Goal: Information Seeking & Learning: Learn about a topic

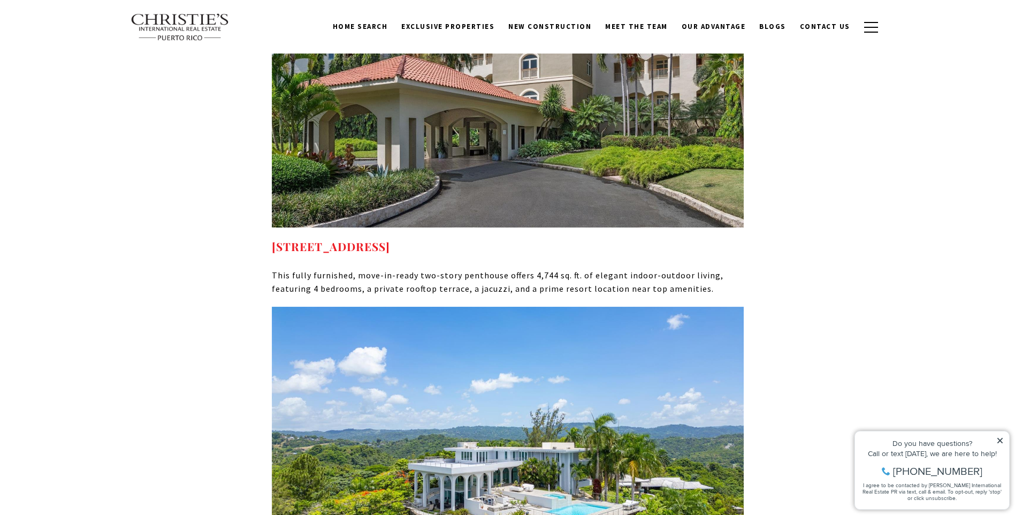
scroll to position [5619, 0]
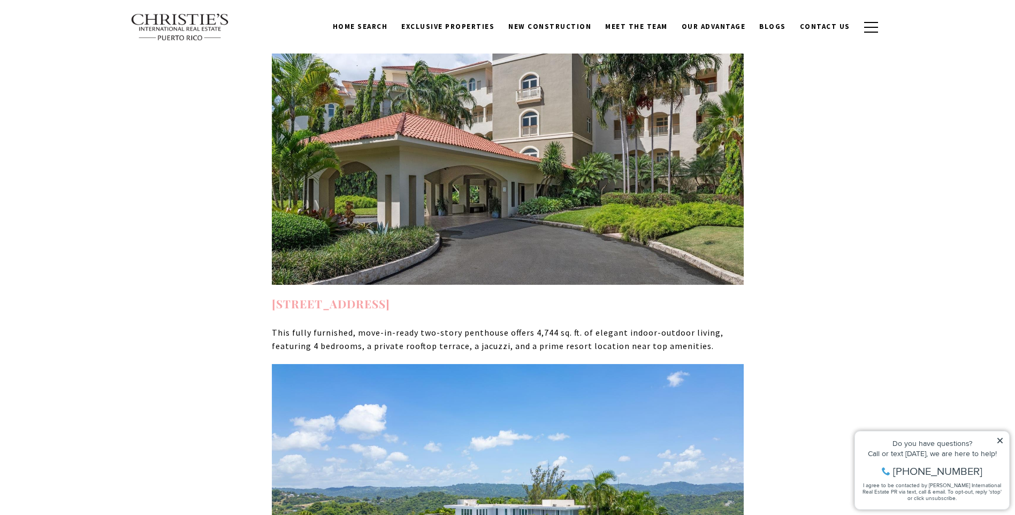
click at [390, 296] on strong "2407 PLANTATION VILLAGE #2407 DORADO PR, 00646" at bounding box center [331, 303] width 118 height 15
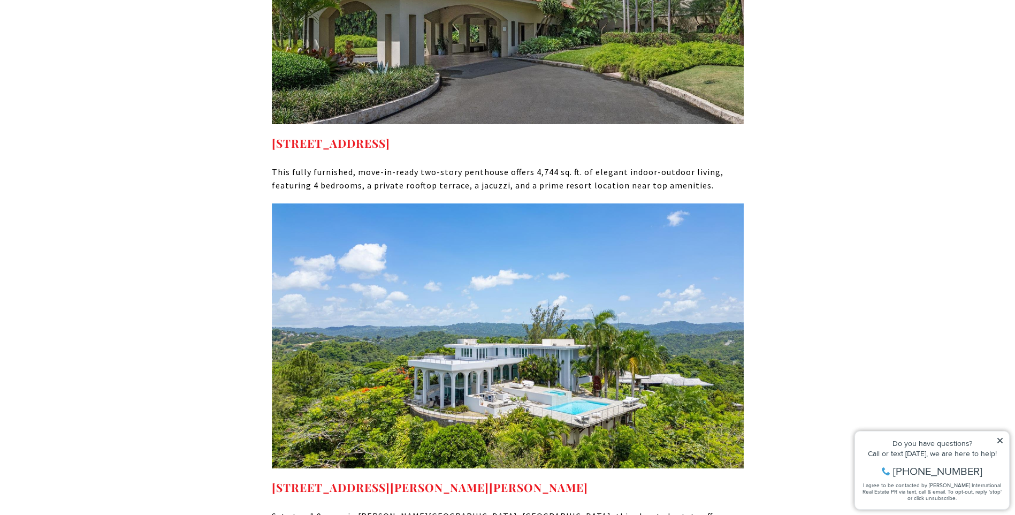
scroll to position [5994, 0]
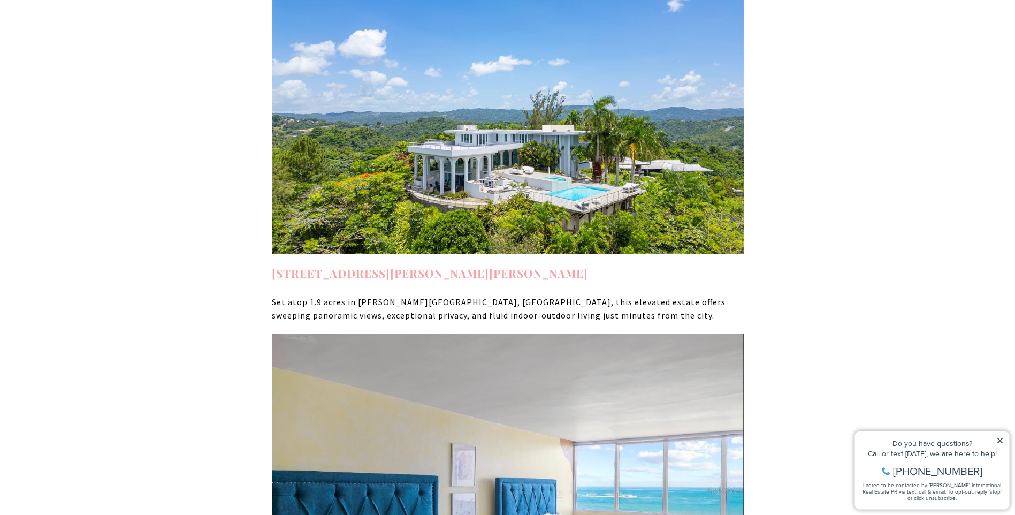
click at [463, 265] on link "7 LA ROCA STREET BEVERLY HILLS GUAYNABO PR, 00965" at bounding box center [430, 272] width 316 height 15
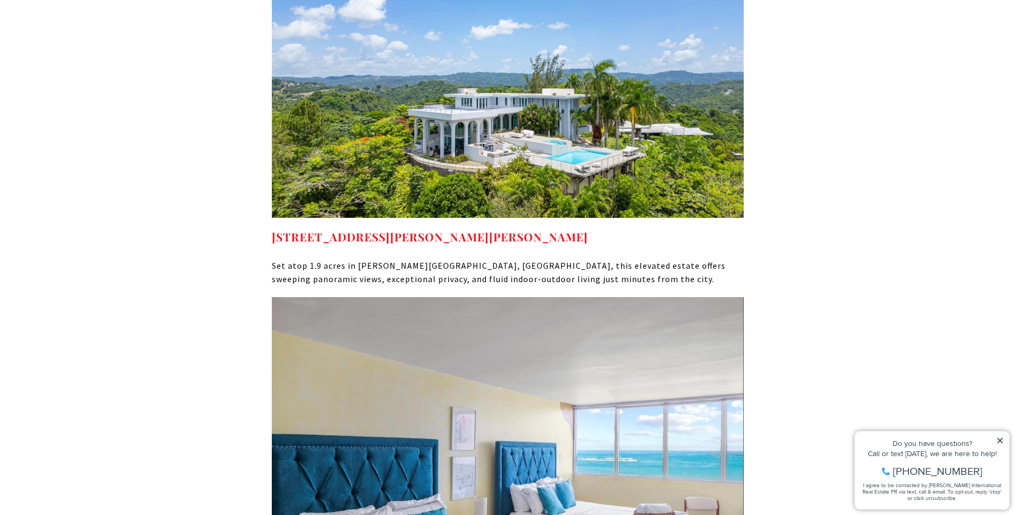
scroll to position [6154, 0]
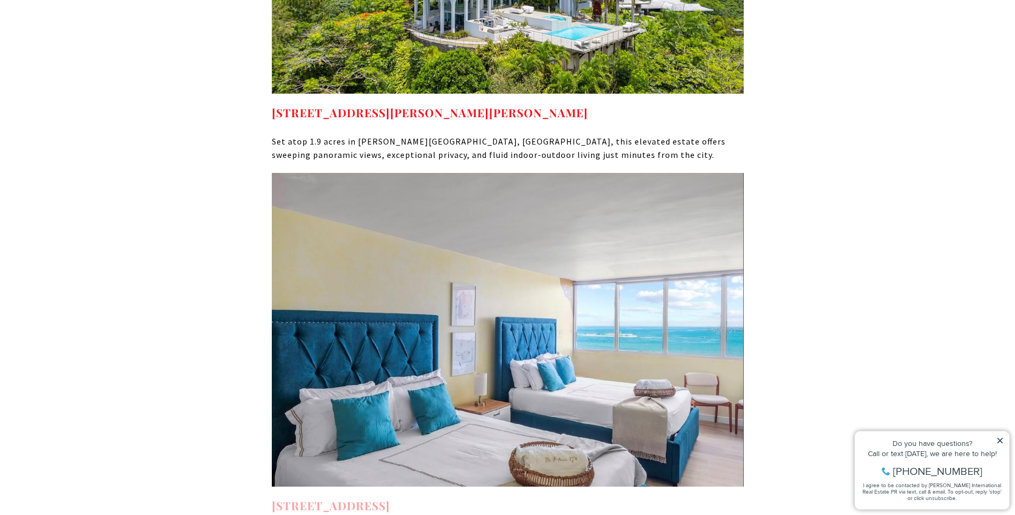
click at [390, 498] on strong "6165 ISLA VERDE AVE #1674 CAROLINA PR, 00979" at bounding box center [331, 505] width 118 height 15
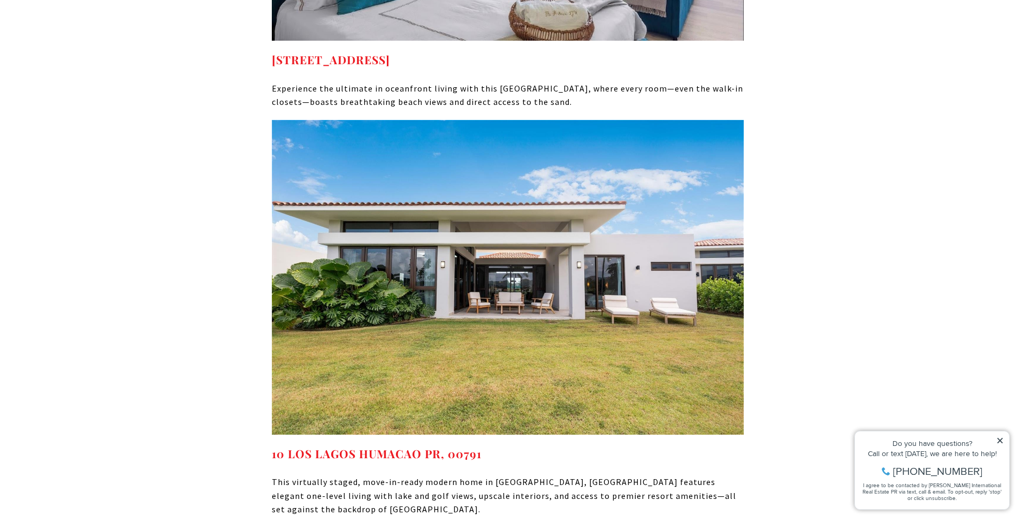
scroll to position [6636, 0]
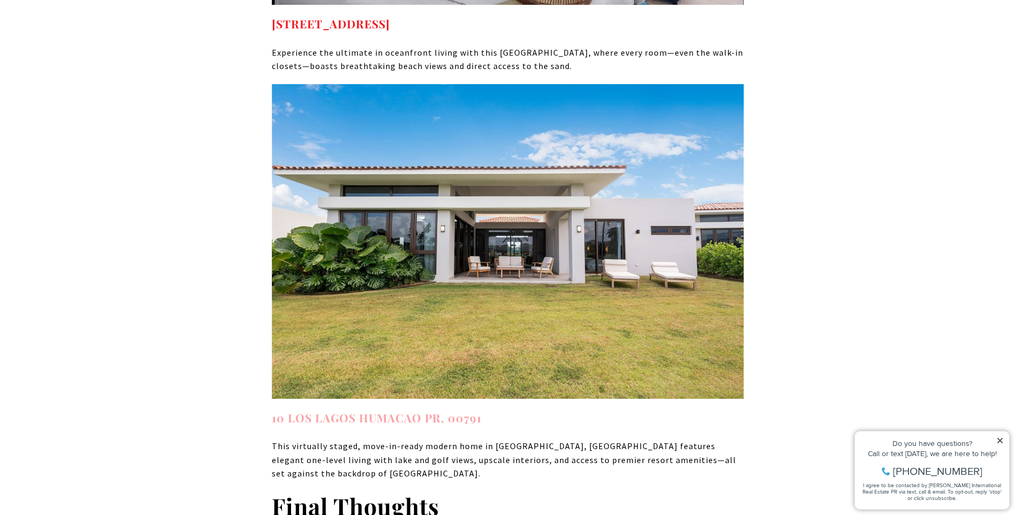
click at [421, 410] on link "10 LOS LAGOS HUMACAO PR, 00791" at bounding box center [377, 417] width 210 height 15
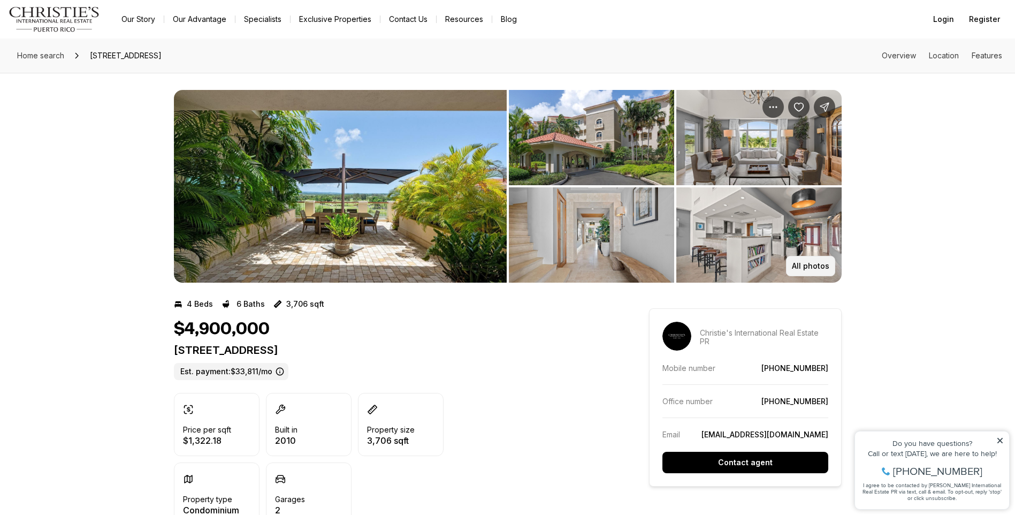
click at [816, 267] on p "All photos" at bounding box center [810, 266] width 37 height 9
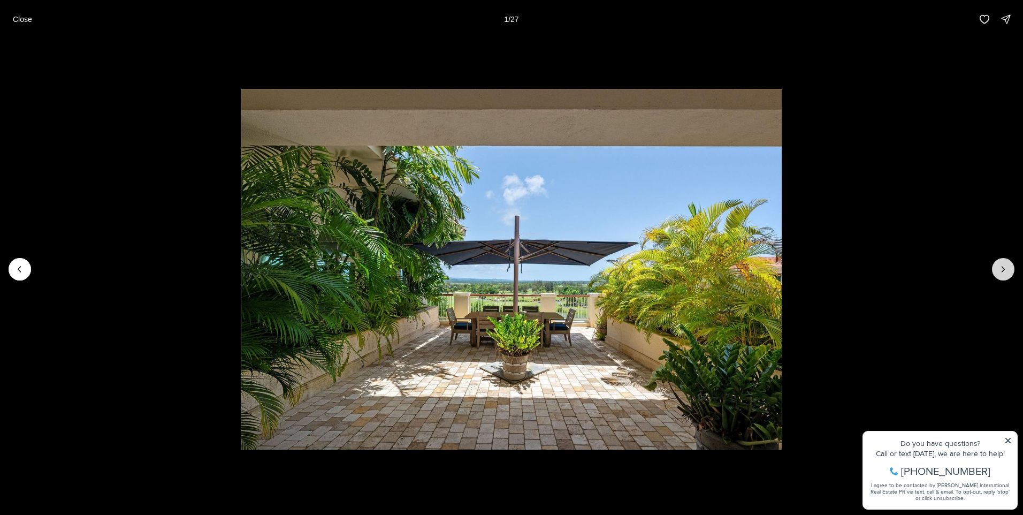
click at [1003, 268] on icon "Next slide" at bounding box center [1003, 269] width 3 height 5
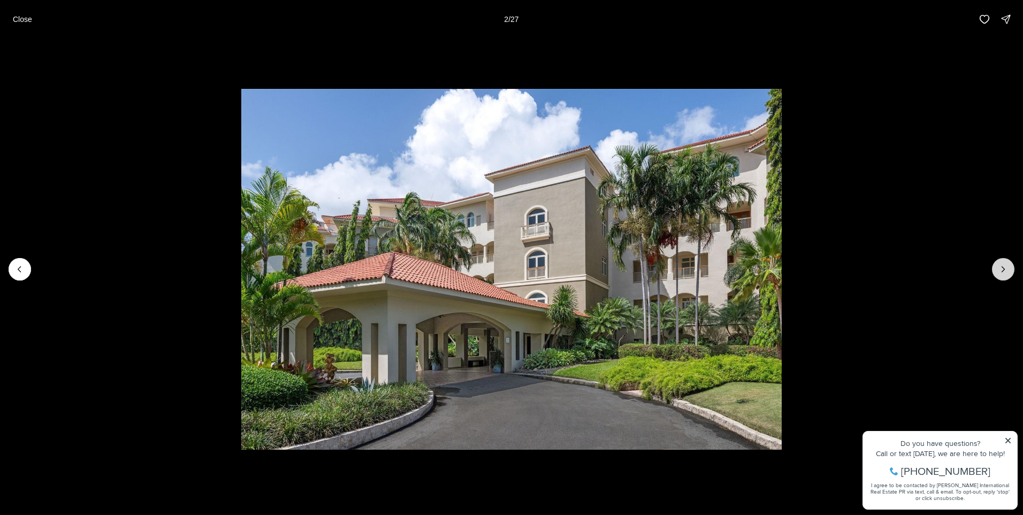
click at [1003, 268] on icon "Next slide" at bounding box center [1003, 269] width 3 height 5
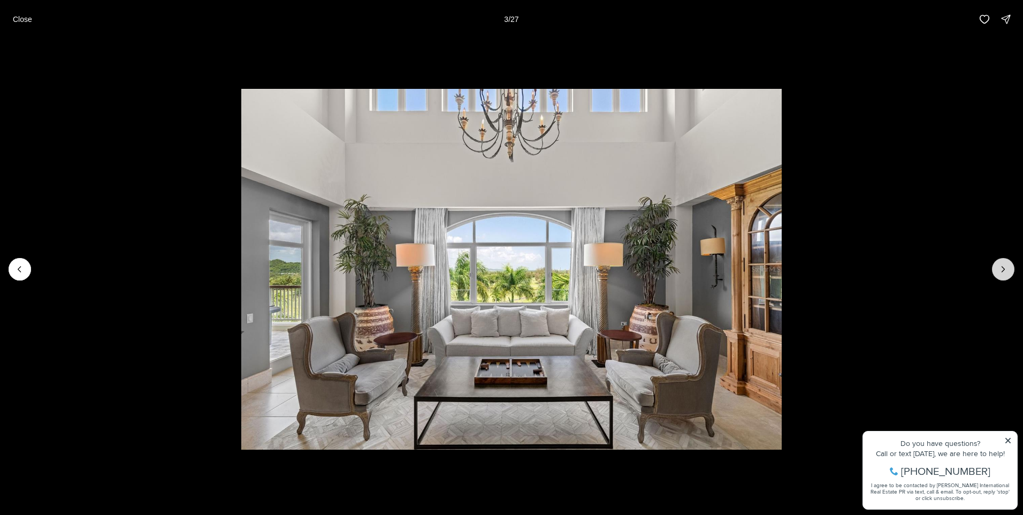
click at [1003, 268] on icon "Next slide" at bounding box center [1003, 269] width 3 height 5
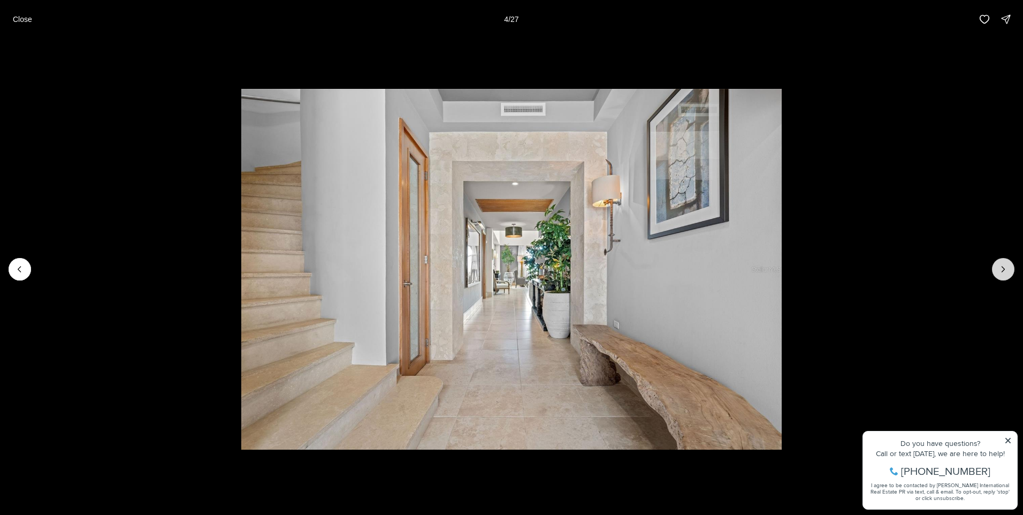
click at [1003, 268] on icon "Next slide" at bounding box center [1003, 269] width 3 height 5
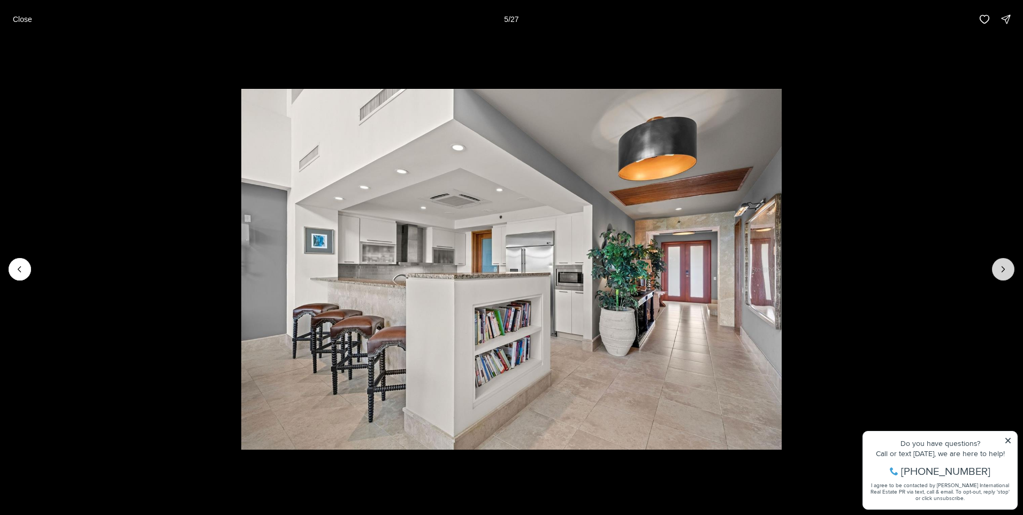
click at [1003, 268] on icon "Next slide" at bounding box center [1003, 269] width 3 height 5
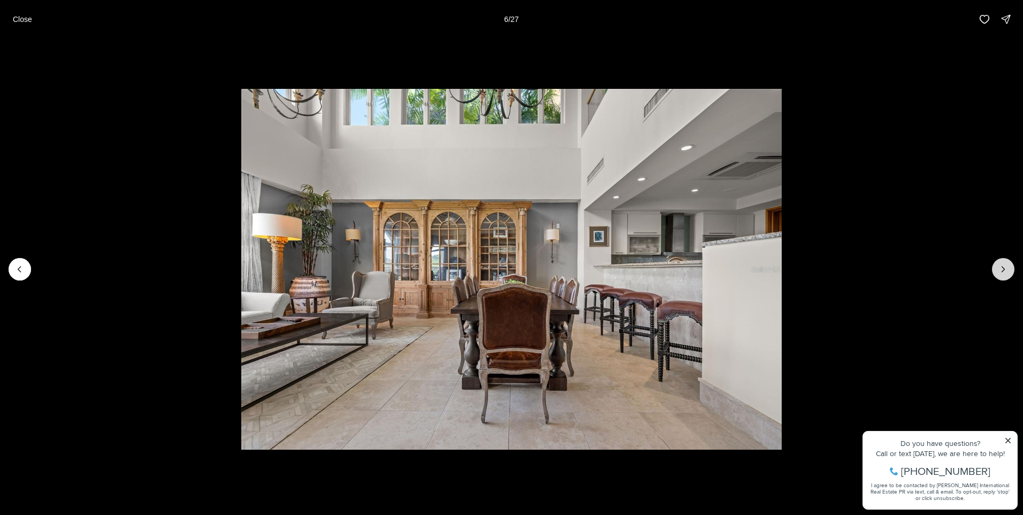
click at [1003, 268] on icon "Next slide" at bounding box center [1003, 269] width 3 height 5
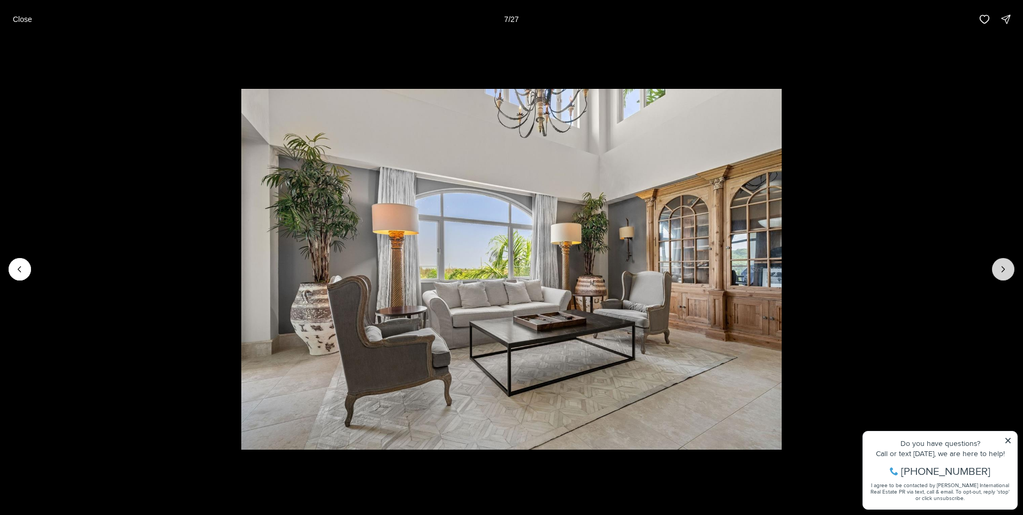
click at [1003, 268] on icon "Next slide" at bounding box center [1003, 269] width 3 height 5
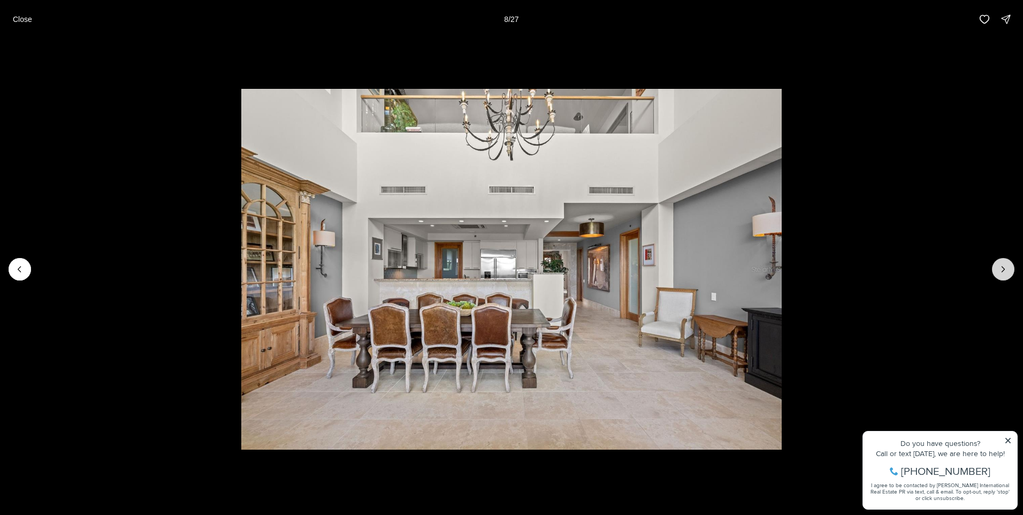
click at [1003, 268] on icon "Next slide" at bounding box center [1003, 269] width 3 height 5
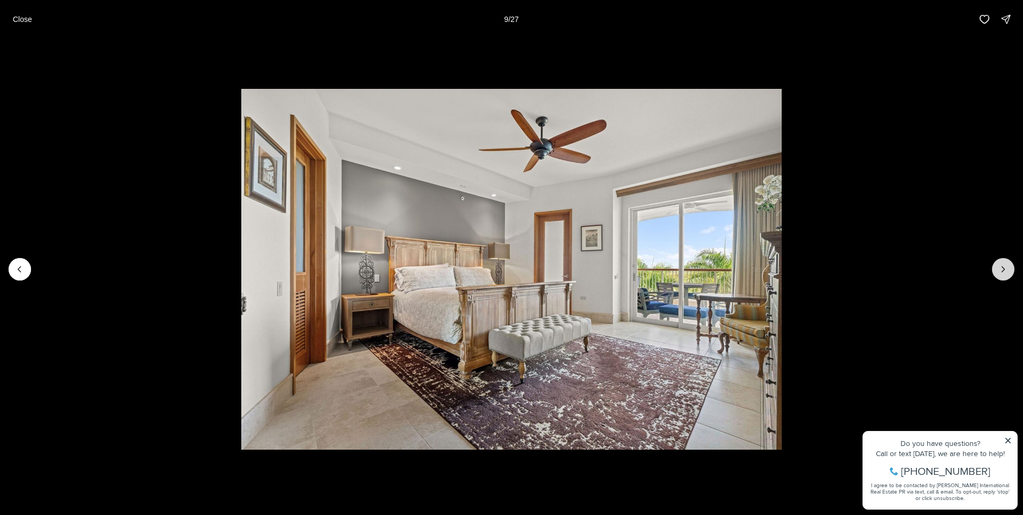
click at [1003, 268] on icon "Next slide" at bounding box center [1003, 269] width 3 height 5
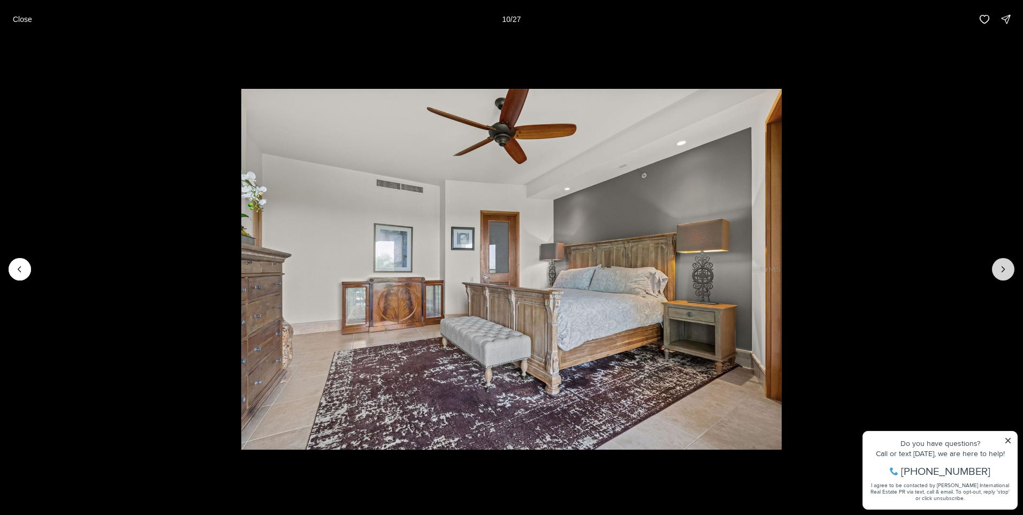
click at [1003, 268] on icon "Next slide" at bounding box center [1003, 269] width 3 height 5
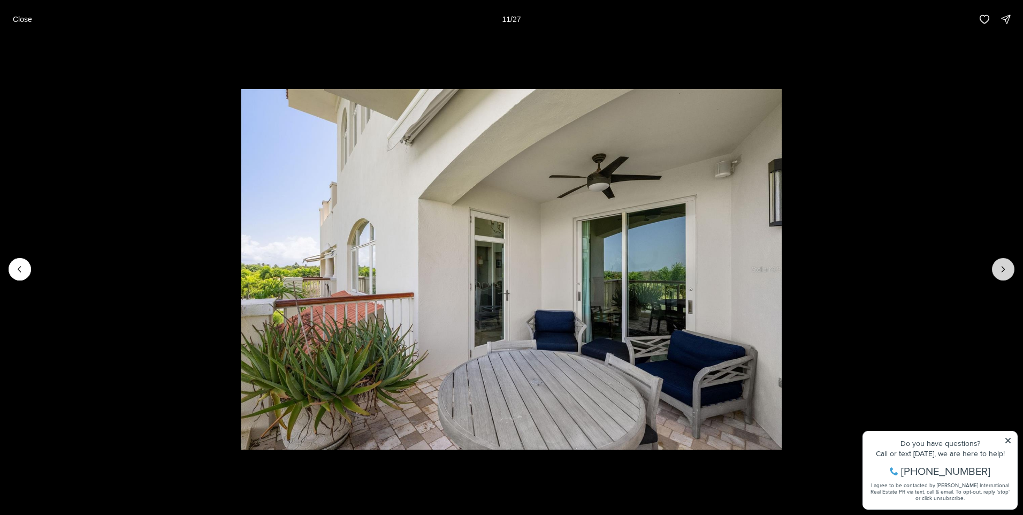
click at [1003, 268] on icon "Next slide" at bounding box center [1003, 269] width 3 height 5
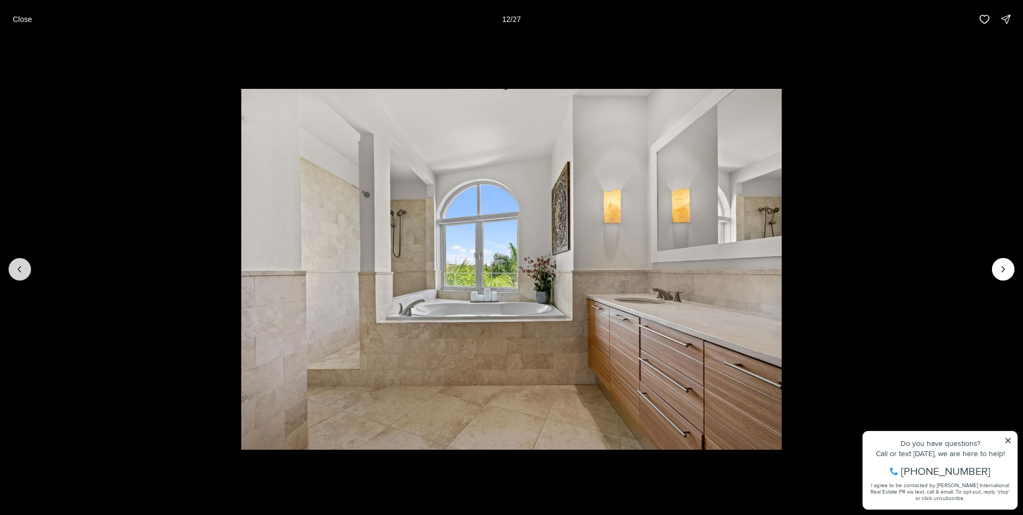
click at [20, 267] on icon "Previous slide" at bounding box center [19, 269] width 11 height 11
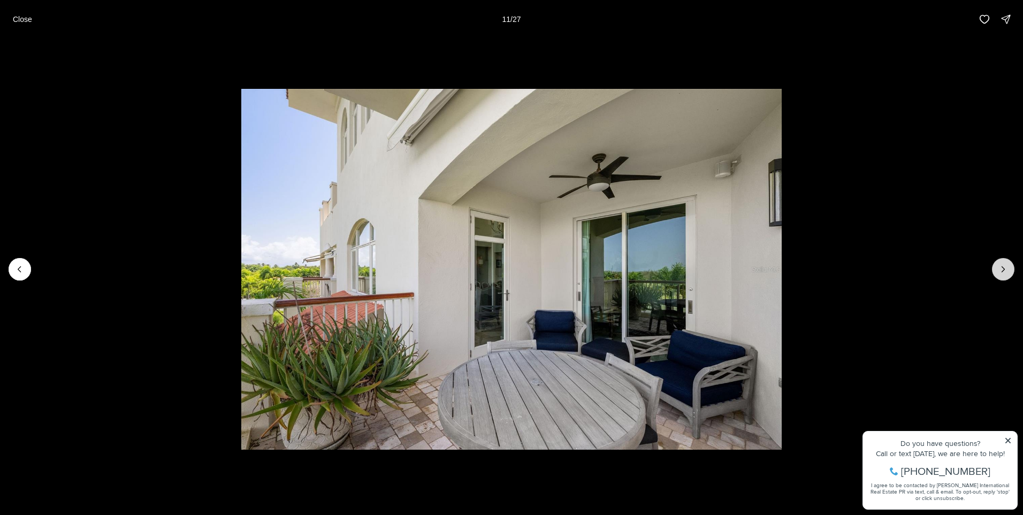
click at [1003, 269] on icon "Next slide" at bounding box center [1003, 269] width 11 height 11
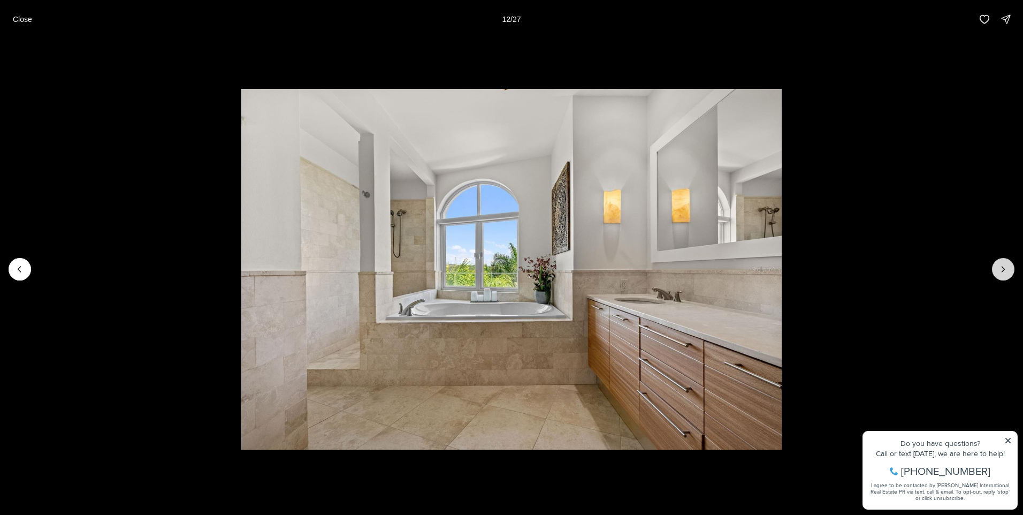
click at [1003, 269] on icon "Next slide" at bounding box center [1003, 269] width 11 height 11
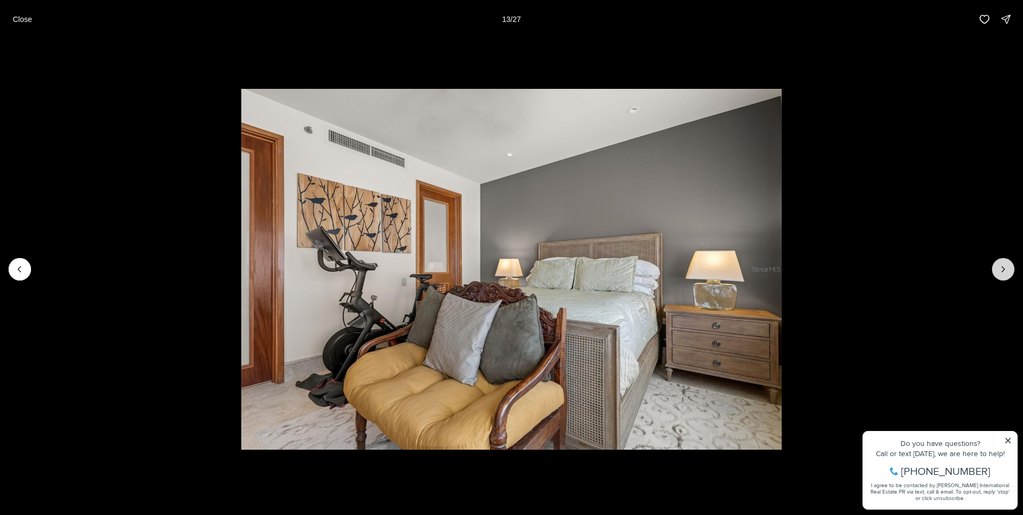
click at [1003, 269] on icon "Next slide" at bounding box center [1003, 269] width 11 height 11
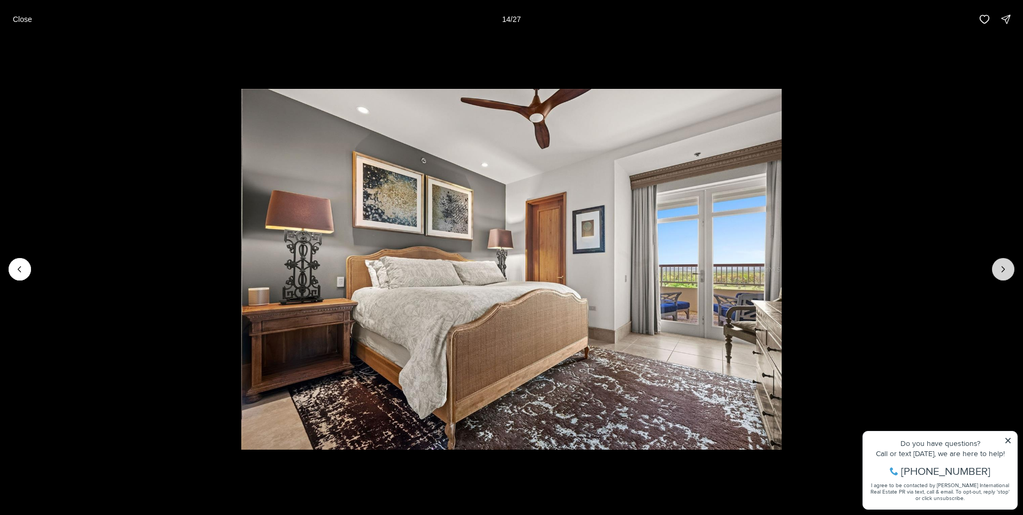
click at [1003, 269] on icon "Next slide" at bounding box center [1003, 269] width 11 height 11
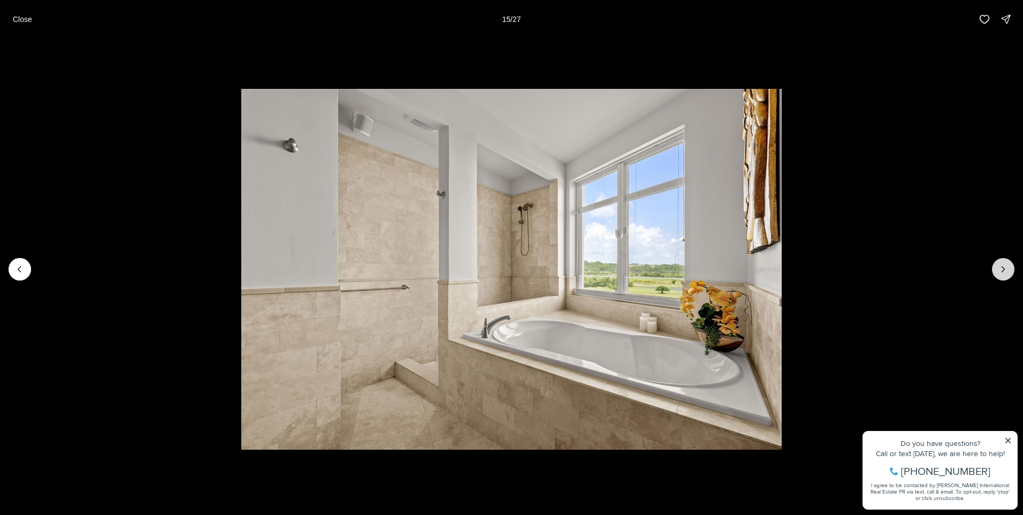
click at [1003, 269] on icon "Next slide" at bounding box center [1003, 269] width 11 height 11
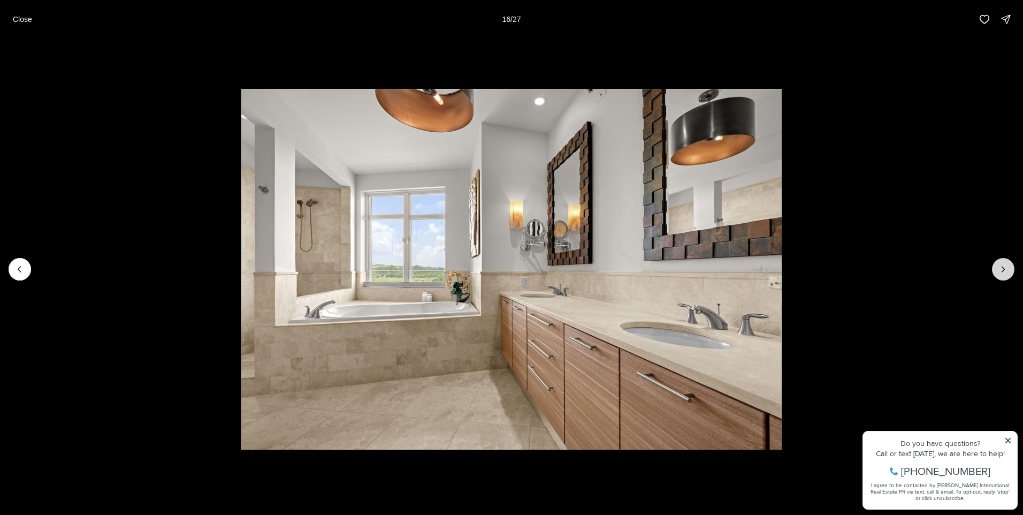
click at [1003, 269] on icon "Next slide" at bounding box center [1003, 269] width 11 height 11
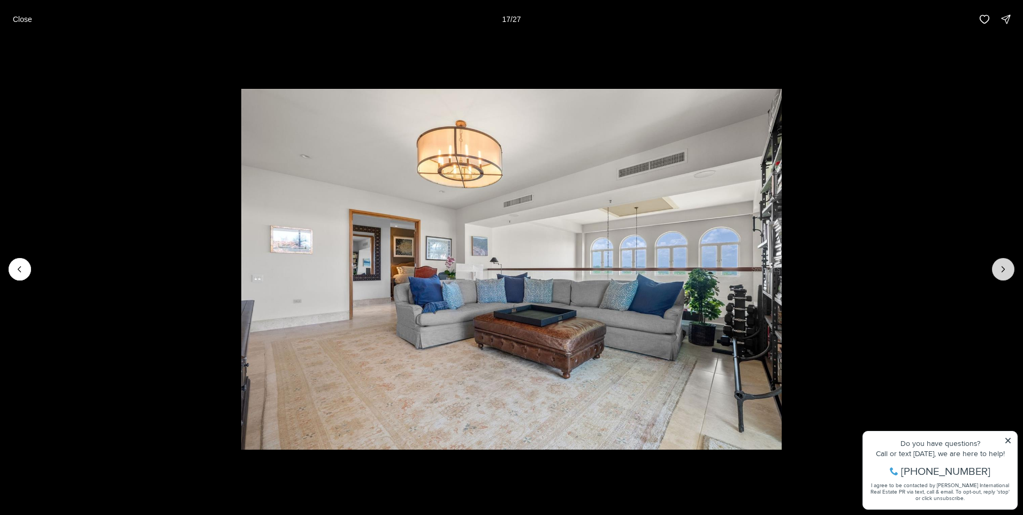
click at [1003, 269] on icon "Next slide" at bounding box center [1003, 269] width 11 height 11
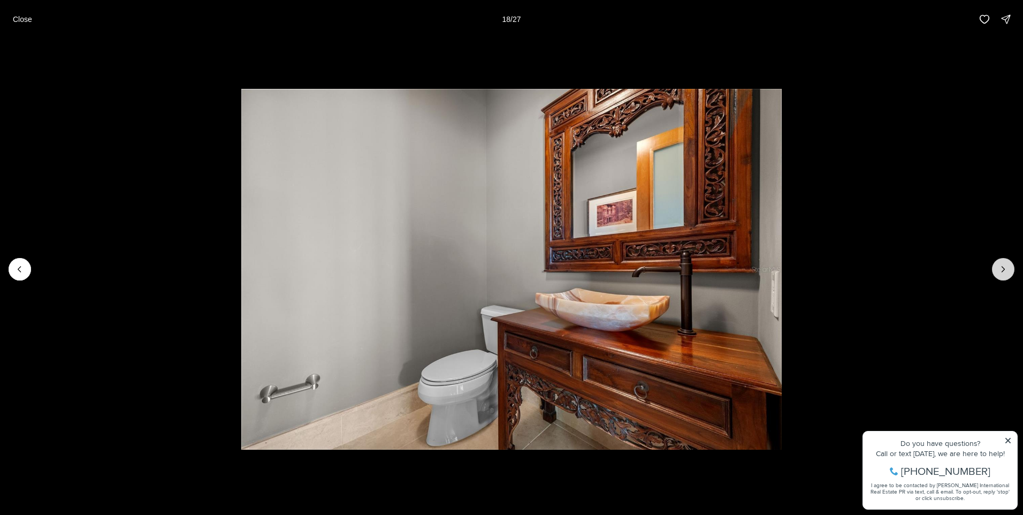
click at [1003, 269] on icon "Next slide" at bounding box center [1003, 269] width 11 height 11
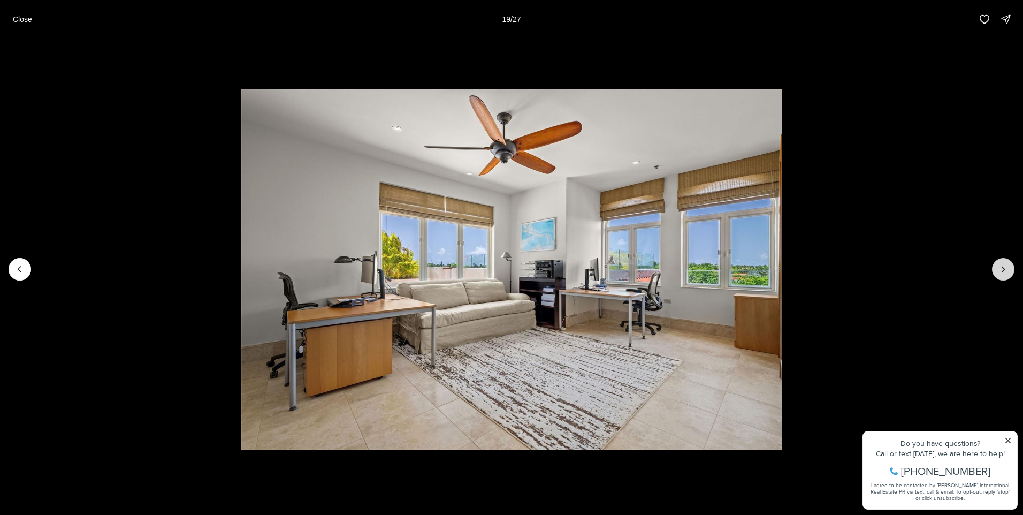
click at [1003, 269] on icon "Next slide" at bounding box center [1003, 269] width 11 height 11
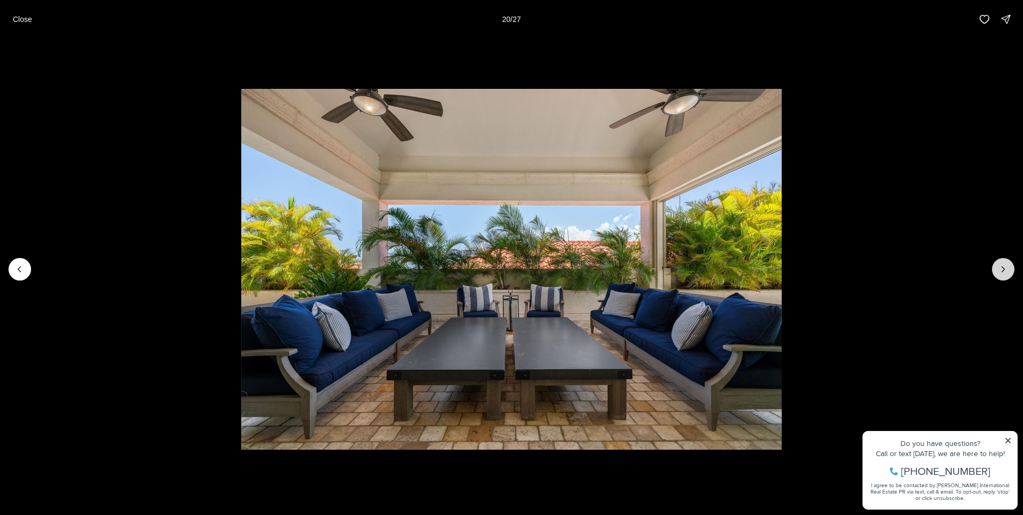
click at [1003, 269] on icon "Next slide" at bounding box center [1003, 269] width 11 height 11
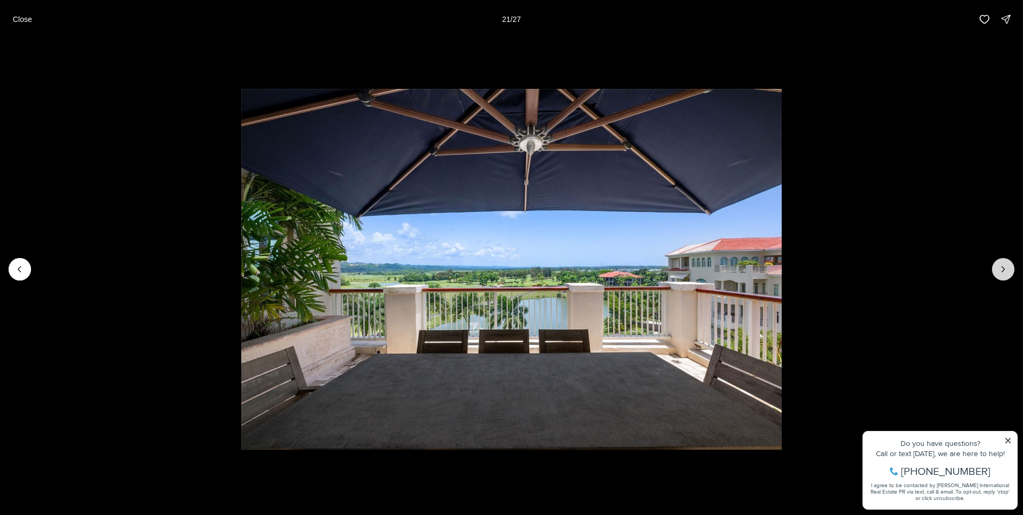
click at [1003, 269] on icon "Next slide" at bounding box center [1003, 269] width 11 height 11
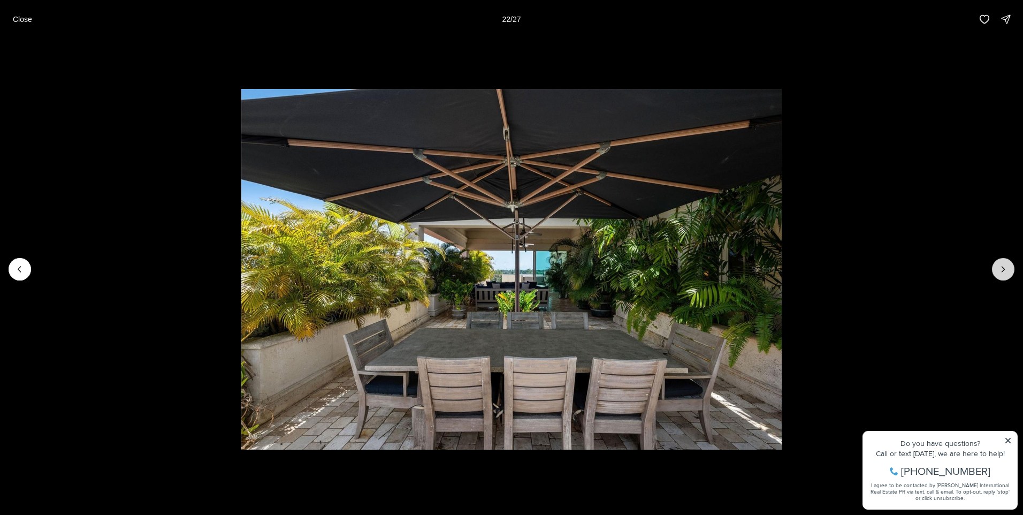
click at [1003, 269] on icon "Next slide" at bounding box center [1003, 269] width 11 height 11
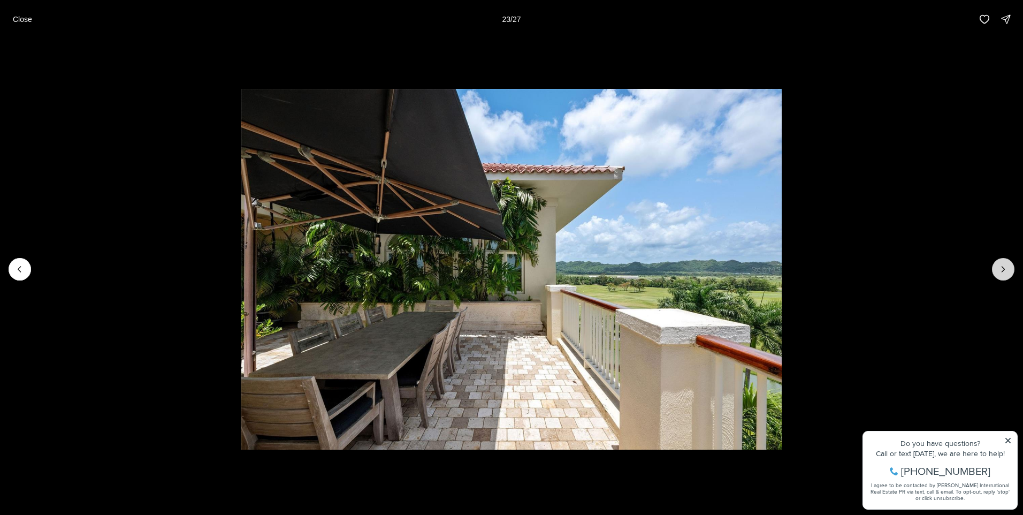
click at [1003, 269] on icon "Next slide" at bounding box center [1003, 269] width 11 height 11
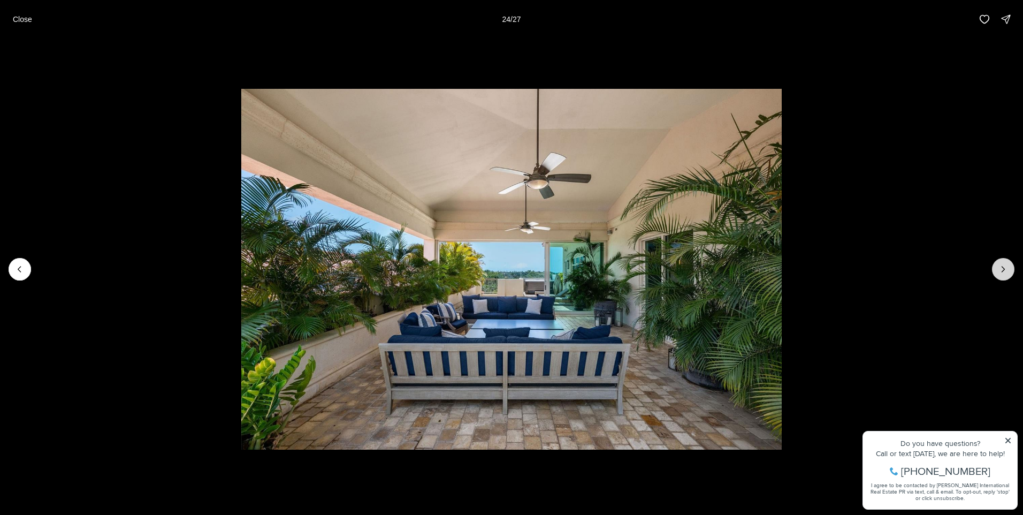
click at [1003, 269] on icon "Next slide" at bounding box center [1003, 269] width 11 height 11
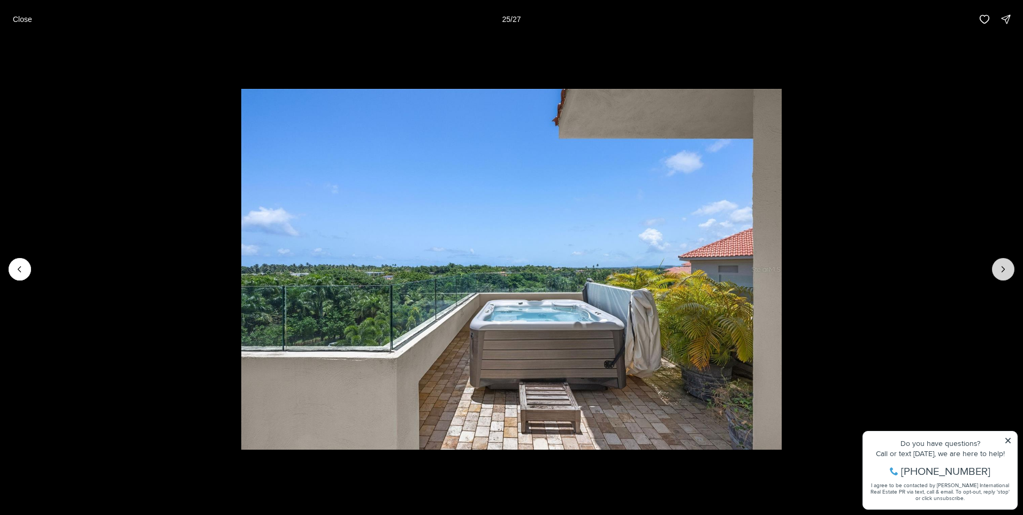
click at [1003, 269] on icon "Next slide" at bounding box center [1003, 269] width 11 height 11
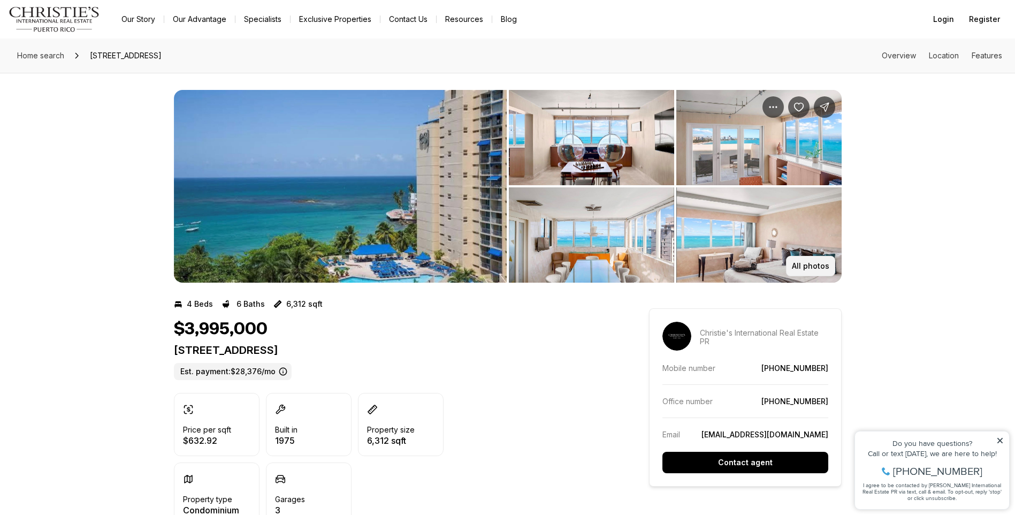
click at [812, 265] on p "All photos" at bounding box center [810, 266] width 37 height 9
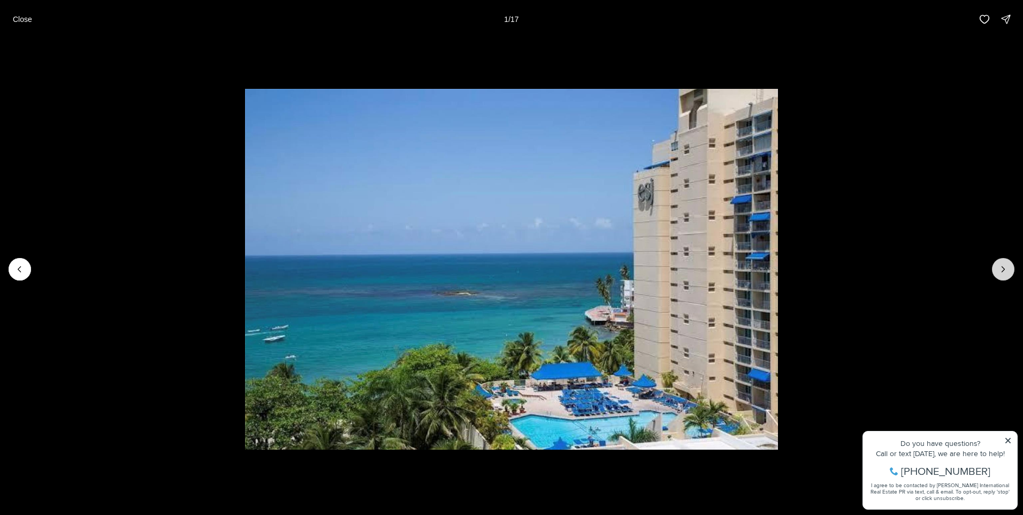
click at [1003, 269] on icon "Next slide" at bounding box center [1003, 269] width 11 height 11
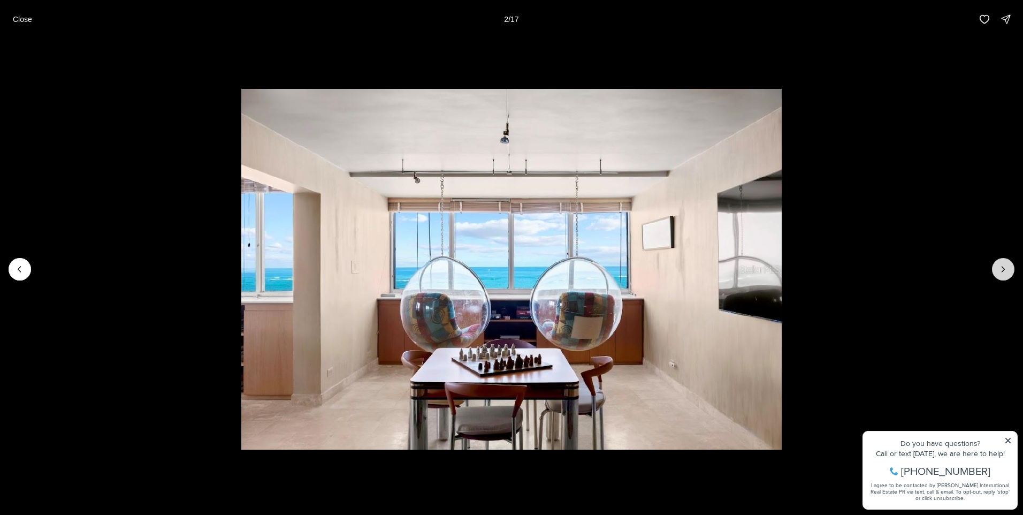
click at [1004, 268] on icon "Next slide" at bounding box center [1003, 269] width 3 height 5
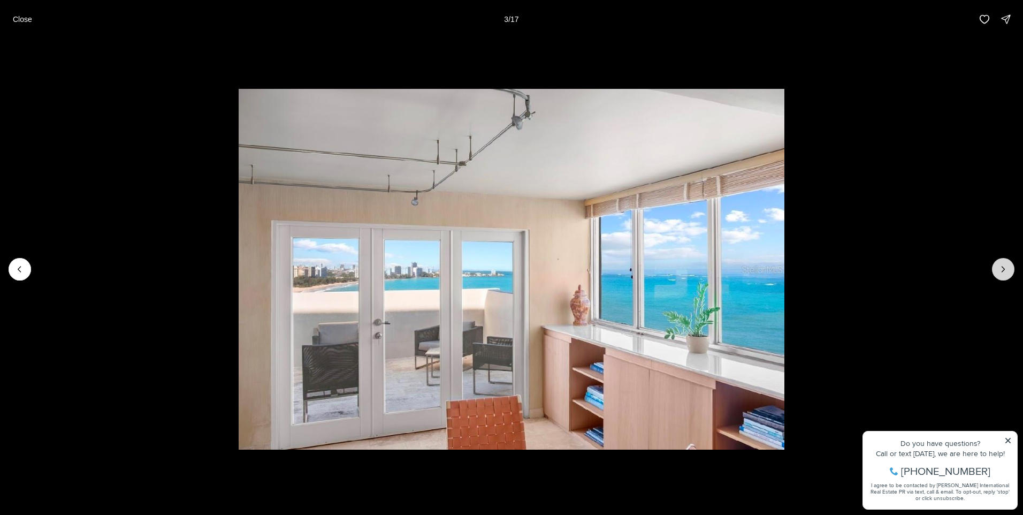
click at [1004, 268] on icon "Next slide" at bounding box center [1003, 269] width 3 height 5
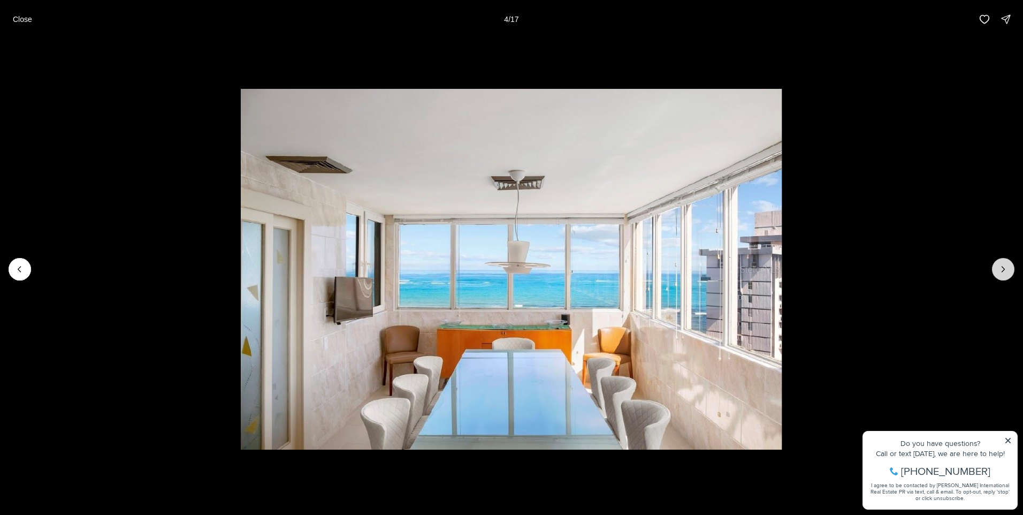
click at [1004, 268] on icon "Next slide" at bounding box center [1003, 269] width 3 height 5
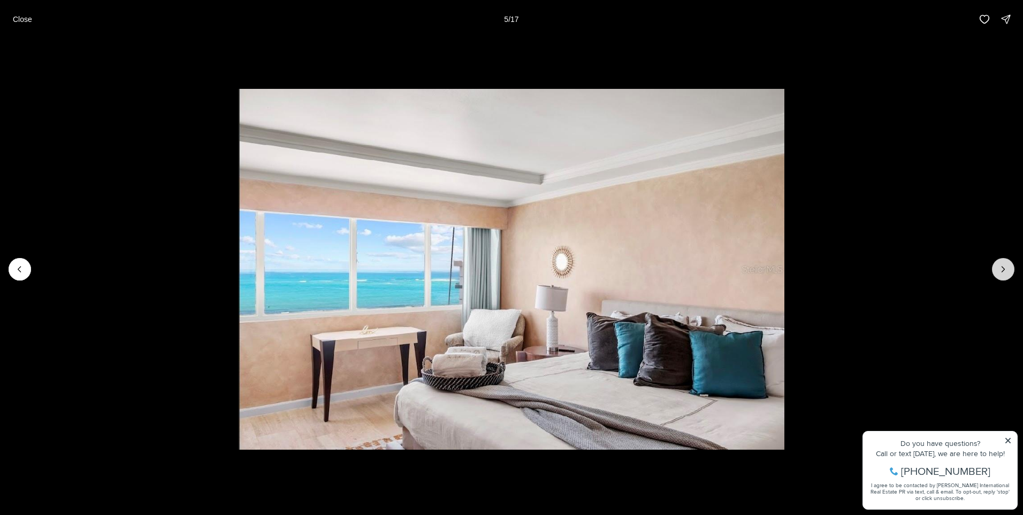
click at [1004, 268] on icon "Next slide" at bounding box center [1003, 269] width 3 height 5
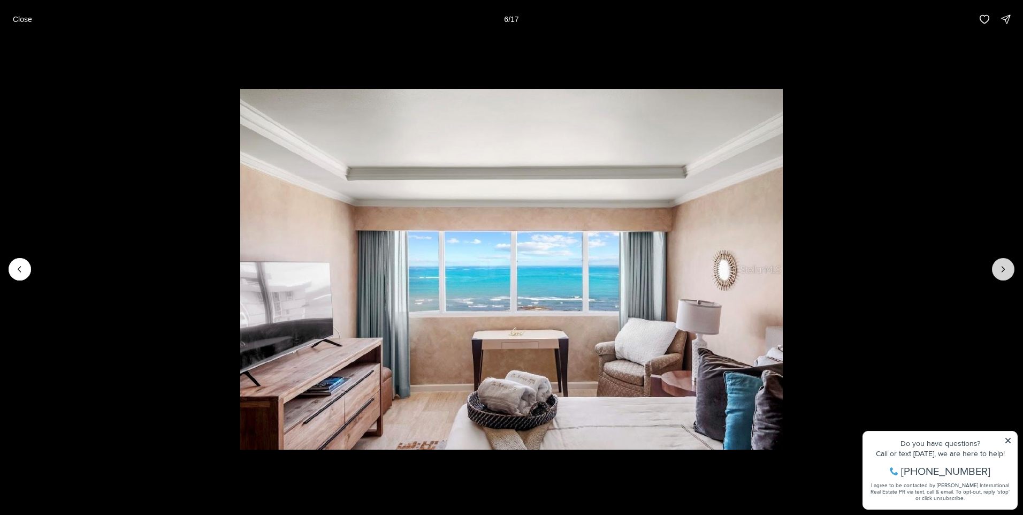
click at [1004, 268] on icon "Next slide" at bounding box center [1003, 269] width 3 height 5
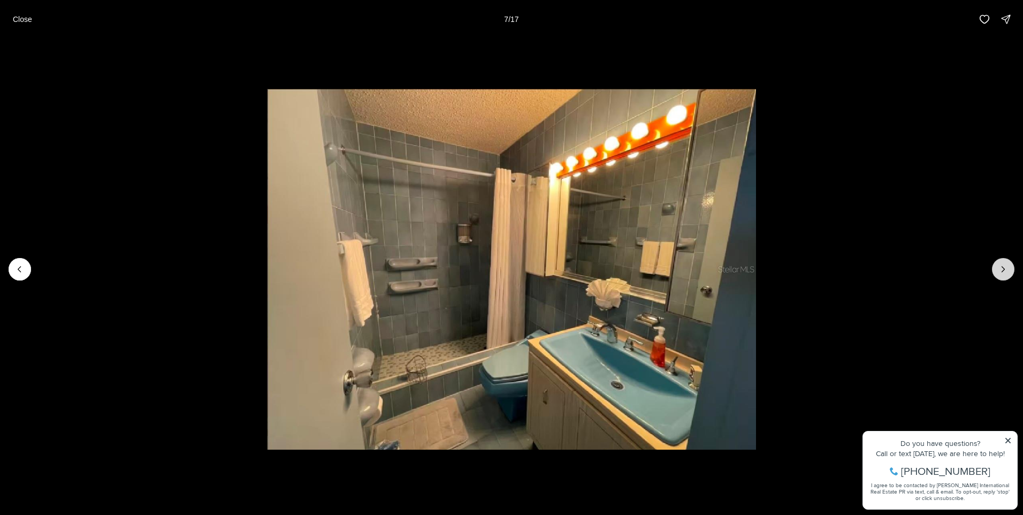
click at [1004, 268] on icon "Next slide" at bounding box center [1003, 269] width 3 height 5
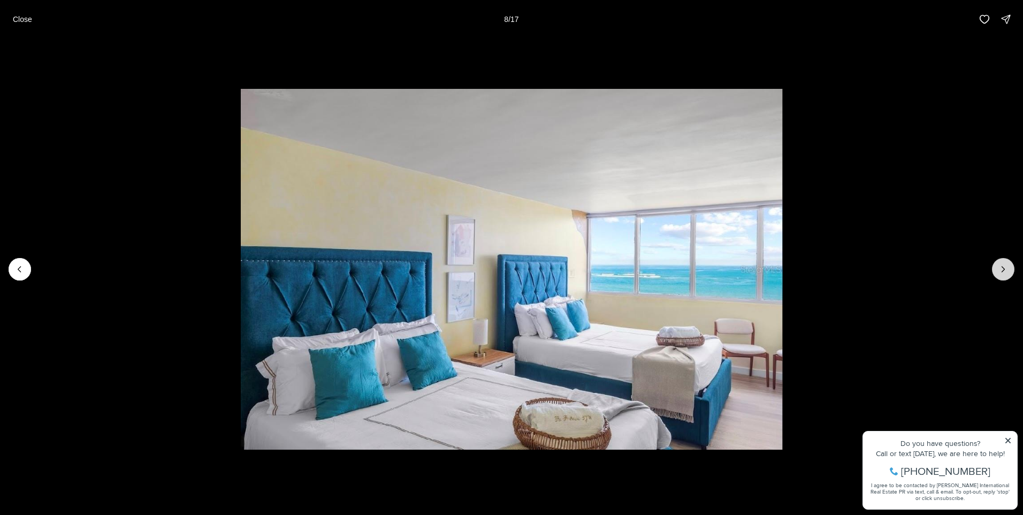
click at [1004, 268] on icon "Next slide" at bounding box center [1003, 269] width 3 height 5
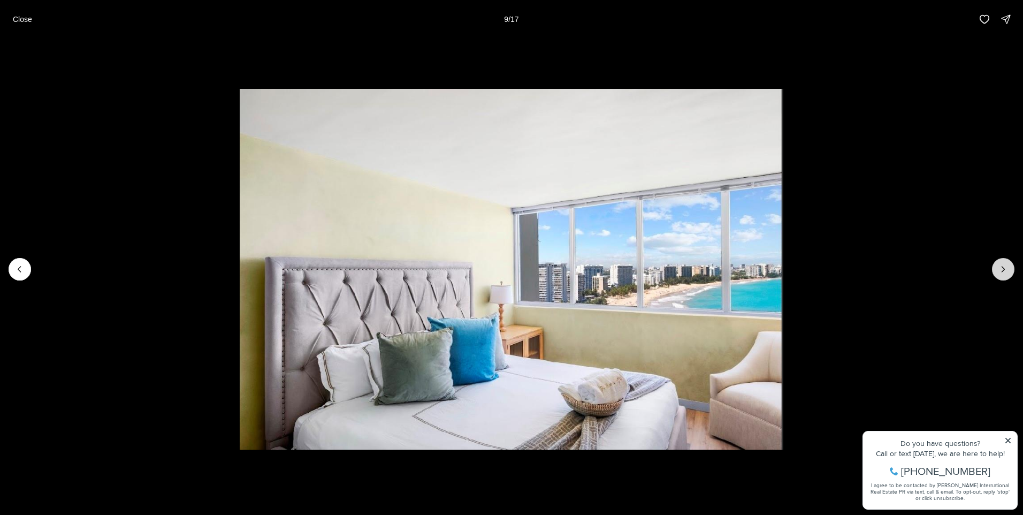
click at [1006, 268] on icon "Next slide" at bounding box center [1003, 269] width 11 height 11
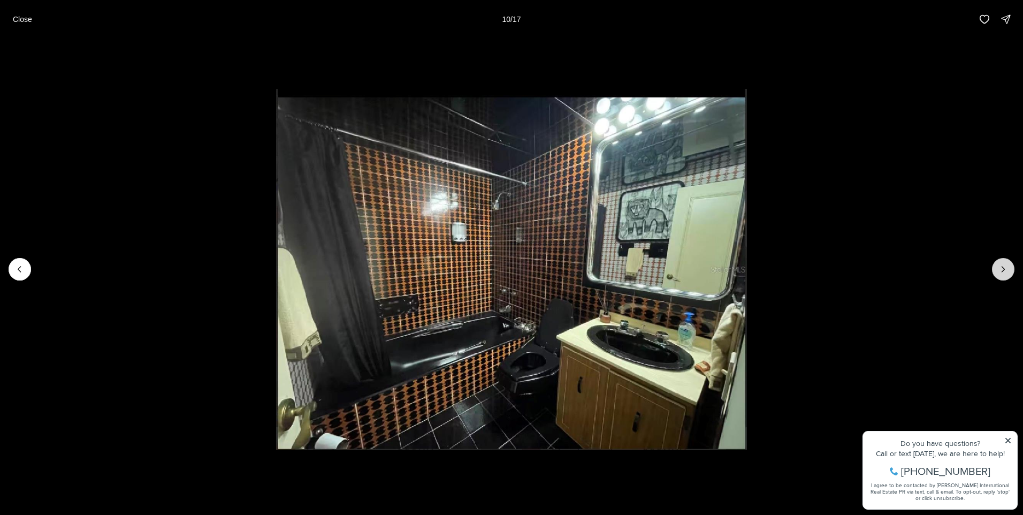
click at [1006, 268] on icon "Next slide" at bounding box center [1003, 269] width 11 height 11
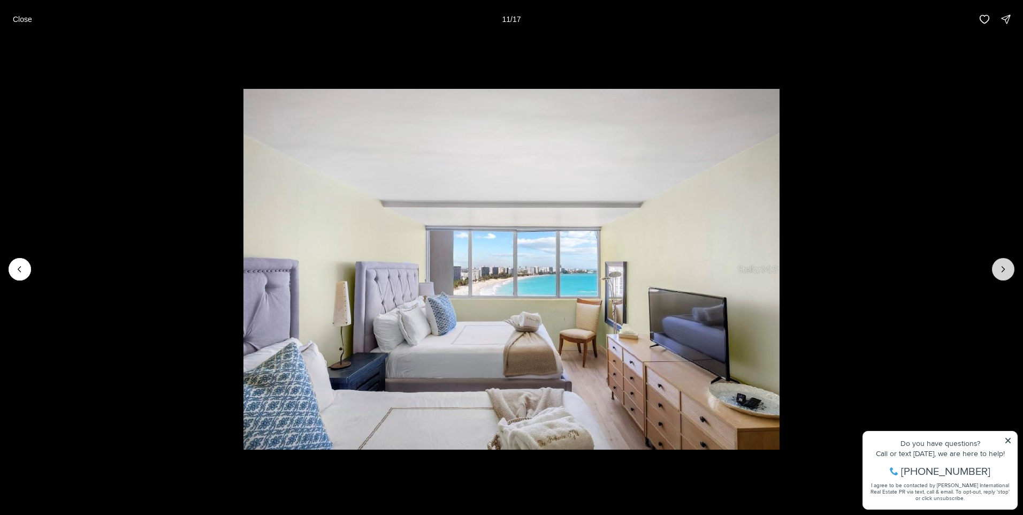
click at [1006, 268] on icon "Next slide" at bounding box center [1003, 269] width 11 height 11
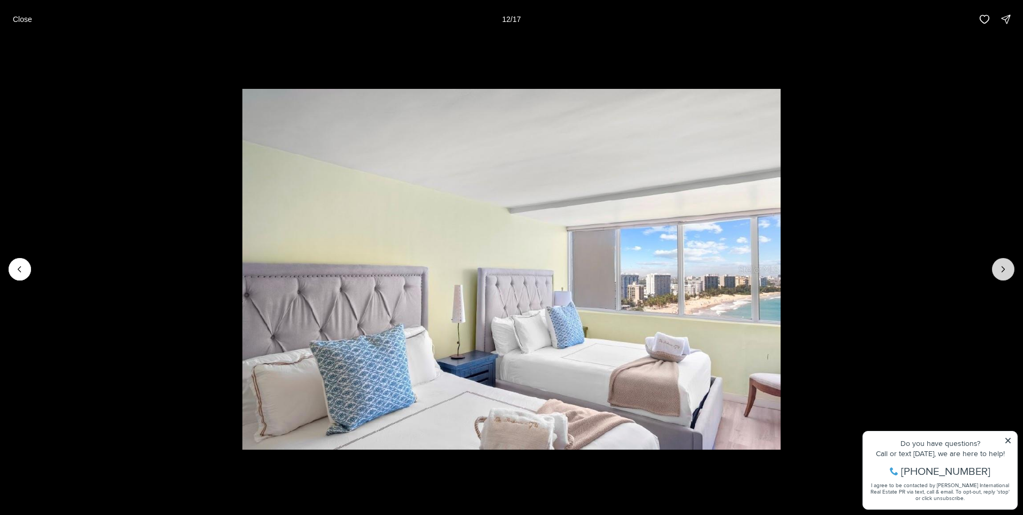
click at [1006, 268] on icon "Next slide" at bounding box center [1003, 269] width 11 height 11
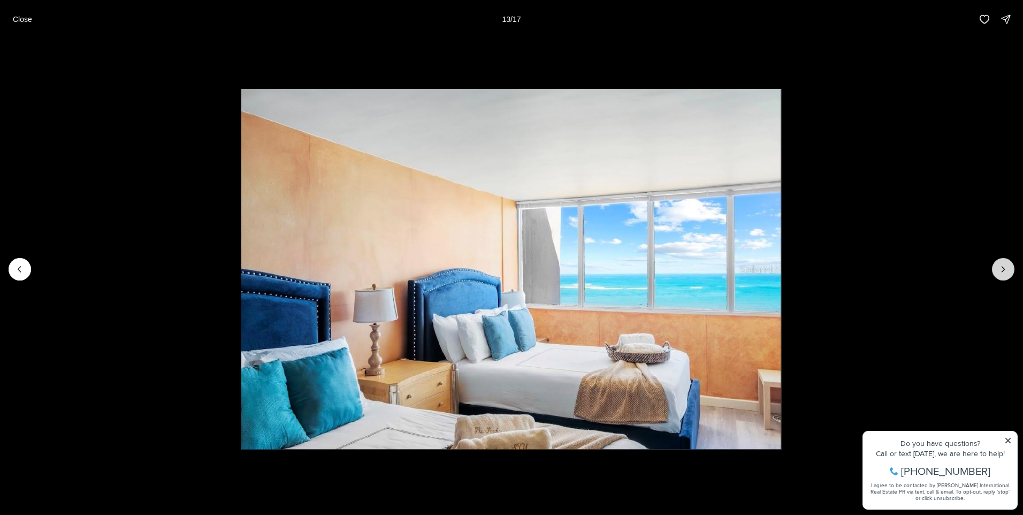
click at [1006, 268] on icon "Next slide" at bounding box center [1003, 269] width 11 height 11
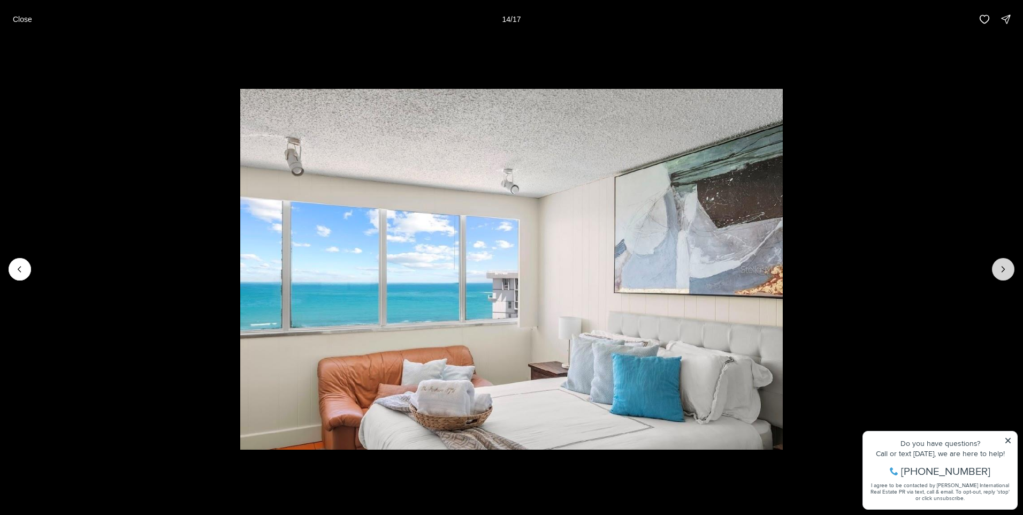
click at [1006, 268] on icon "Next slide" at bounding box center [1003, 269] width 11 height 11
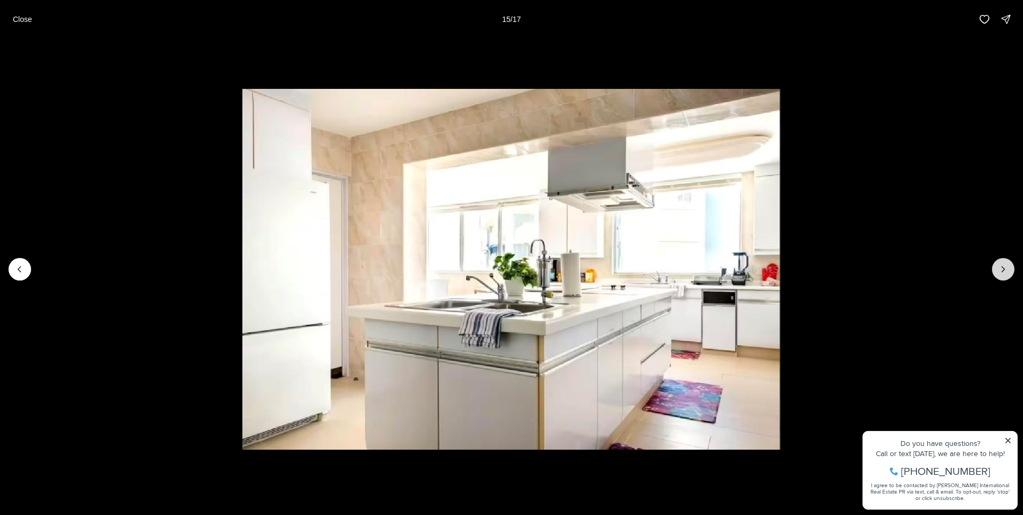
click at [1006, 268] on icon "Next slide" at bounding box center [1003, 269] width 11 height 11
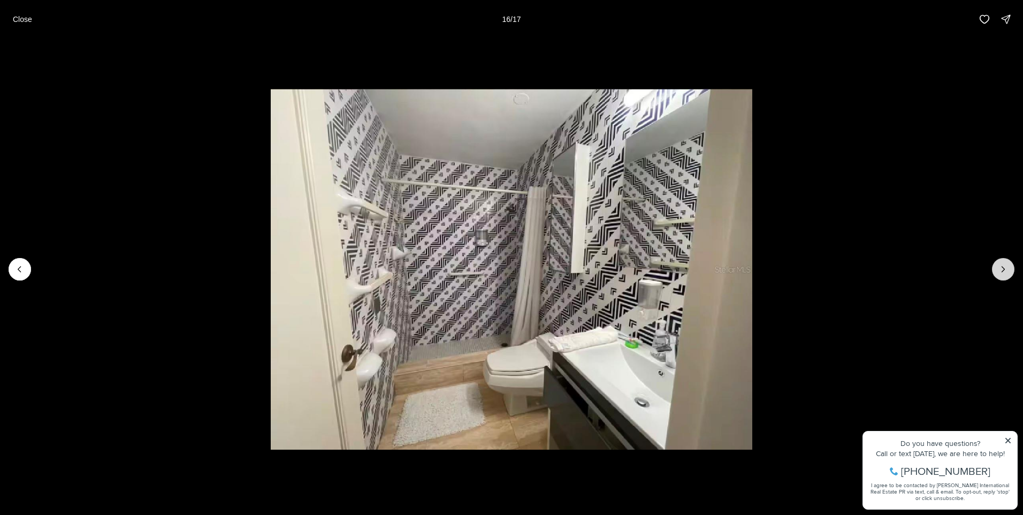
click at [1006, 268] on icon "Next slide" at bounding box center [1003, 269] width 11 height 11
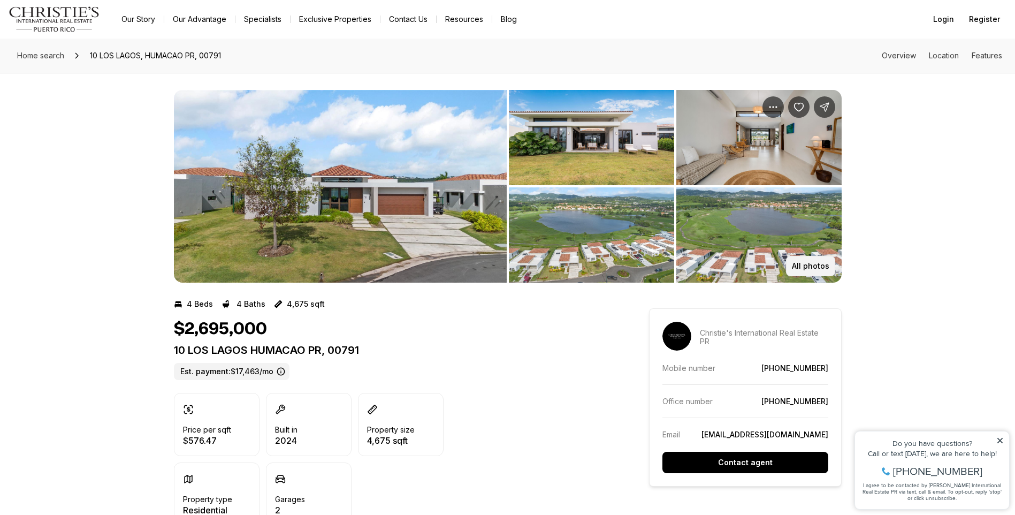
click at [804, 258] on button "All photos" at bounding box center [810, 266] width 49 height 20
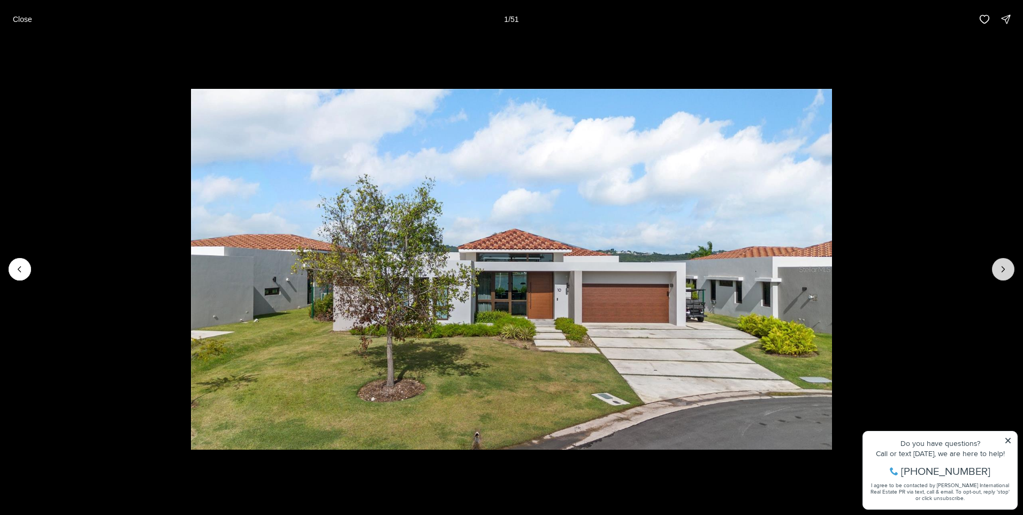
click at [1004, 266] on icon "Next slide" at bounding box center [1003, 269] width 11 height 11
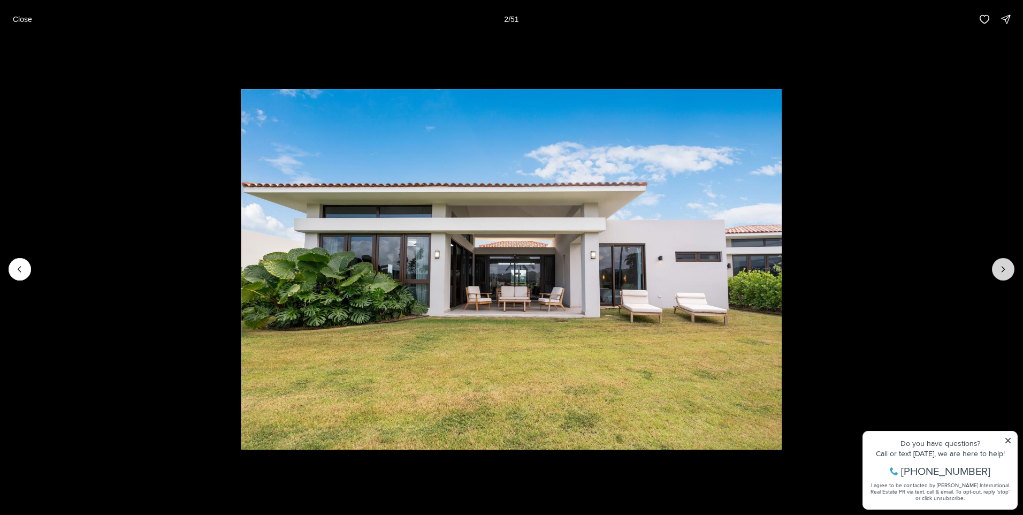
click at [1004, 266] on icon "Next slide" at bounding box center [1003, 269] width 11 height 11
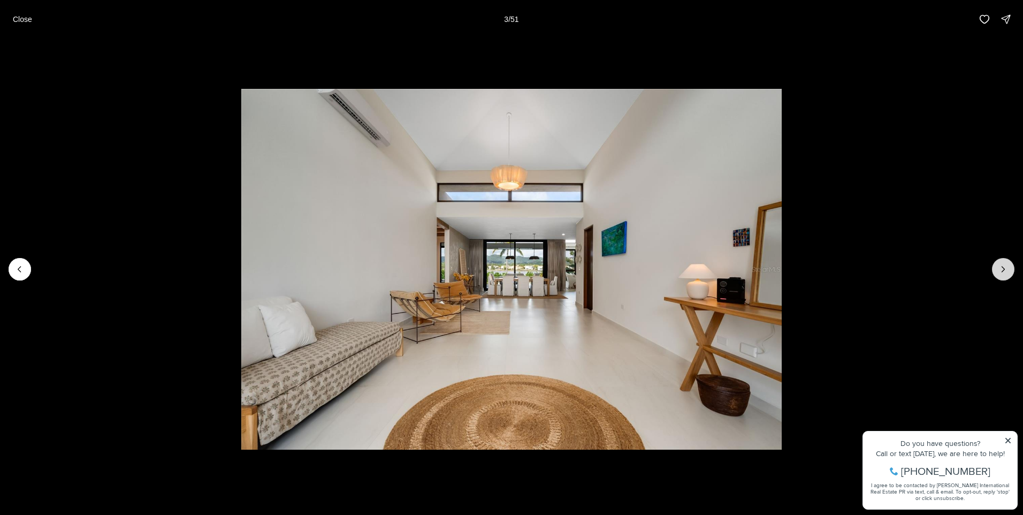
click at [1004, 266] on icon "Next slide" at bounding box center [1003, 269] width 11 height 11
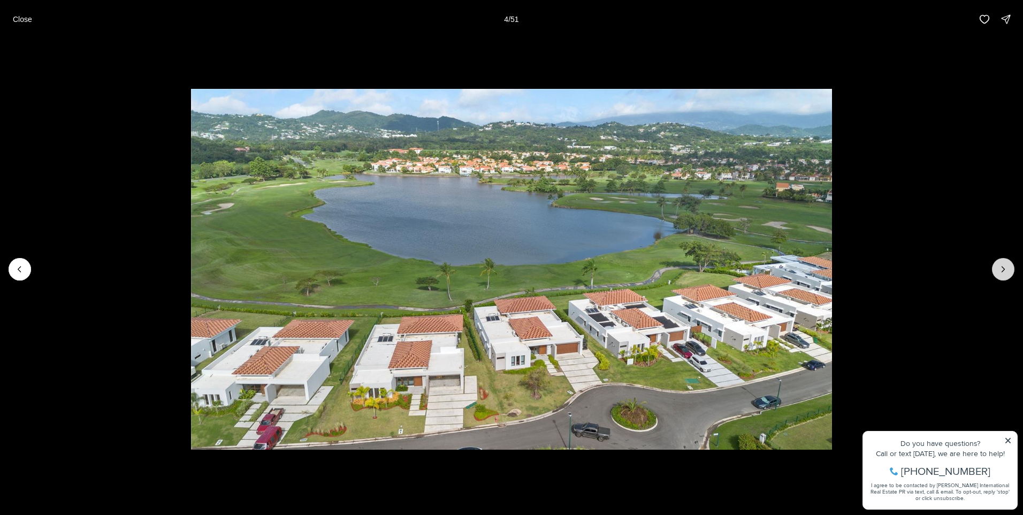
click at [1004, 266] on icon "Next slide" at bounding box center [1003, 269] width 11 height 11
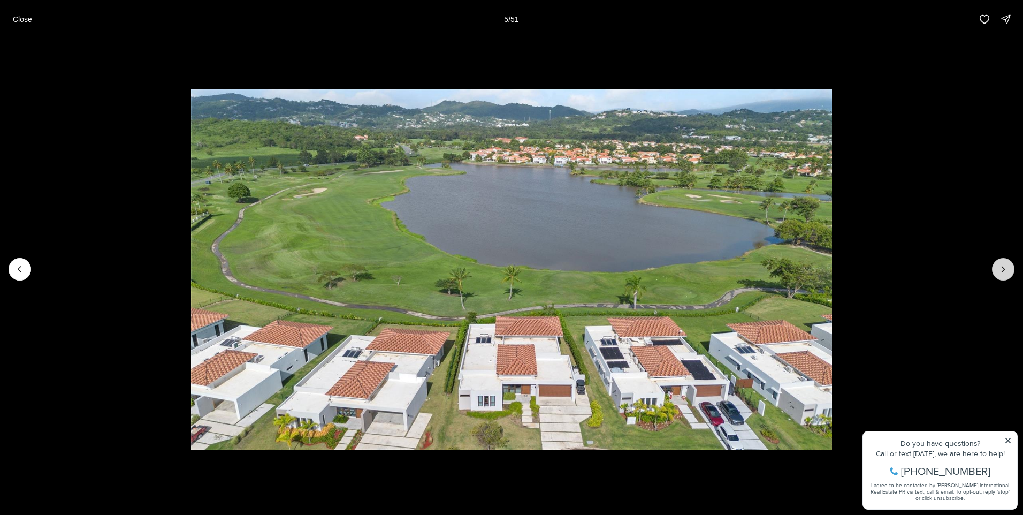
click at [1004, 266] on icon "Next slide" at bounding box center [1003, 269] width 11 height 11
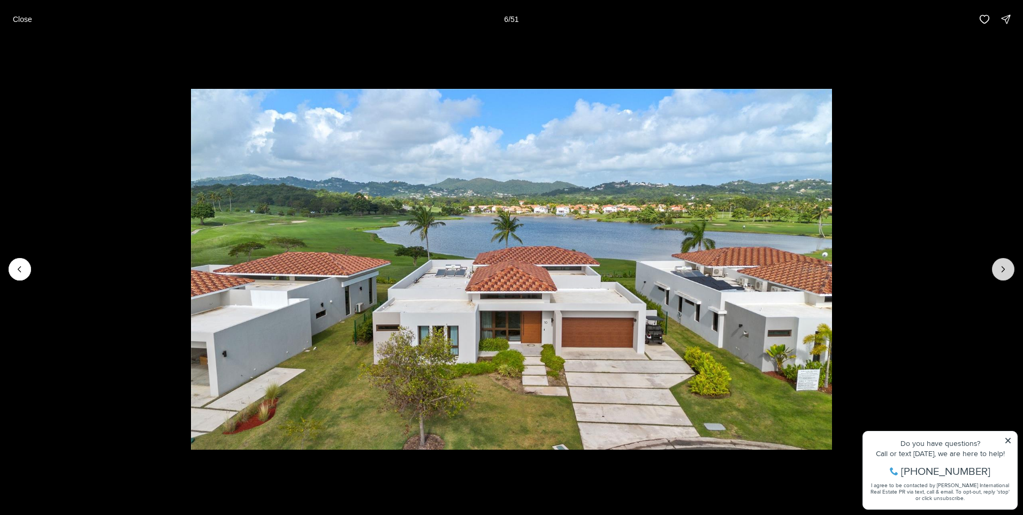
click at [1004, 266] on icon "Next slide" at bounding box center [1003, 269] width 11 height 11
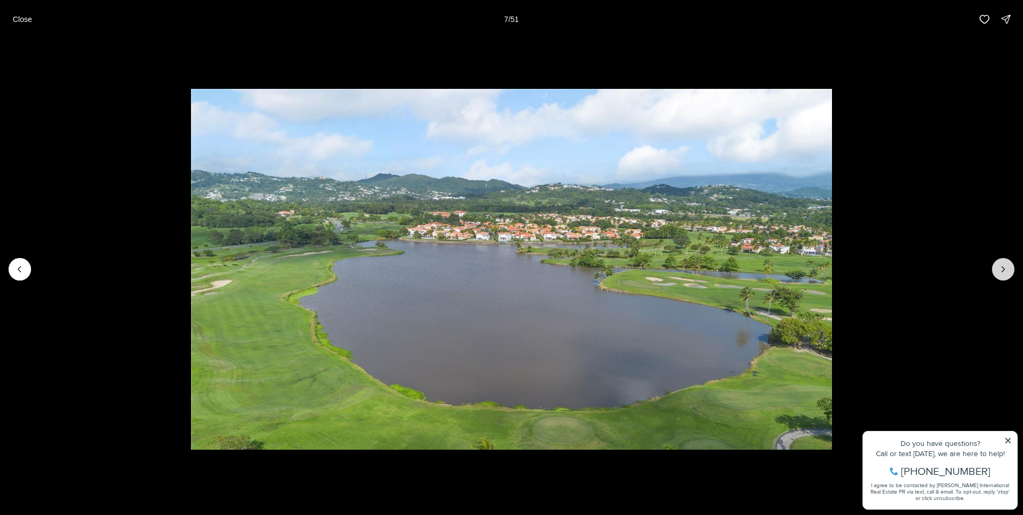
click at [1004, 266] on icon "Next slide" at bounding box center [1003, 269] width 11 height 11
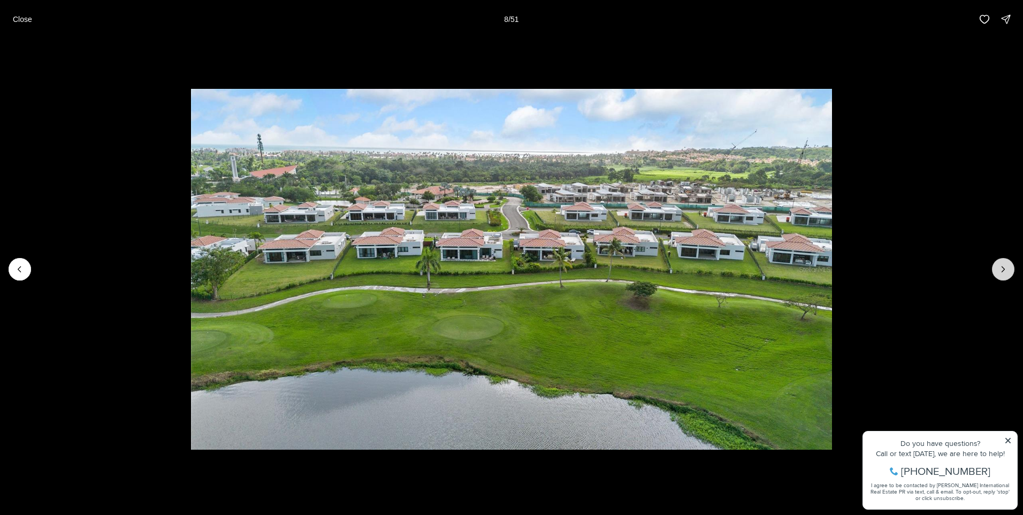
click at [1004, 266] on icon "Next slide" at bounding box center [1003, 269] width 11 height 11
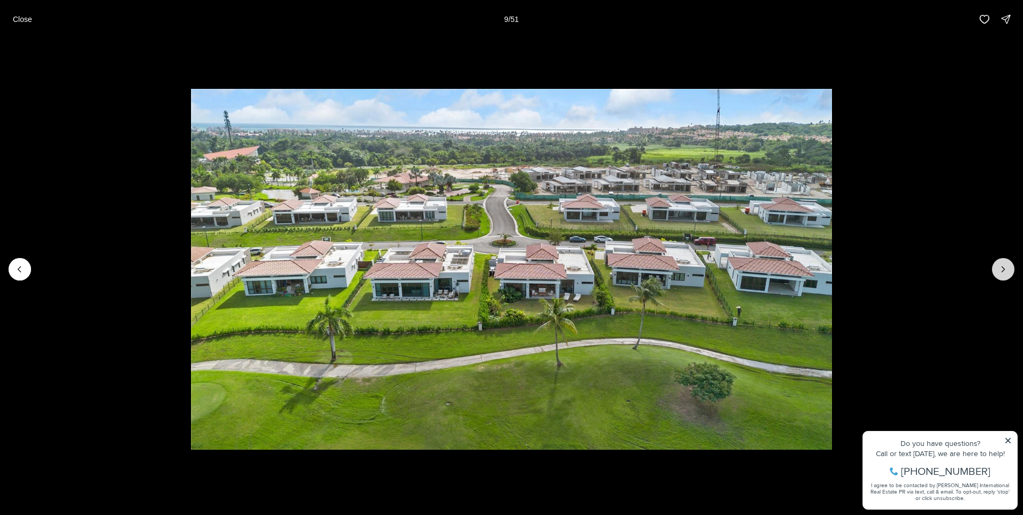
click at [1004, 266] on icon "Next slide" at bounding box center [1003, 269] width 11 height 11
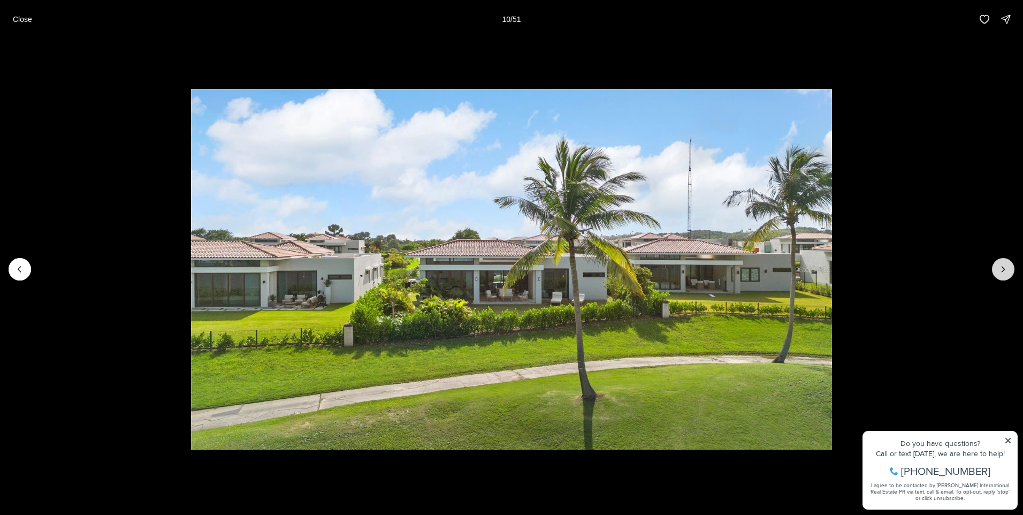
click at [1004, 266] on icon "Next slide" at bounding box center [1003, 269] width 11 height 11
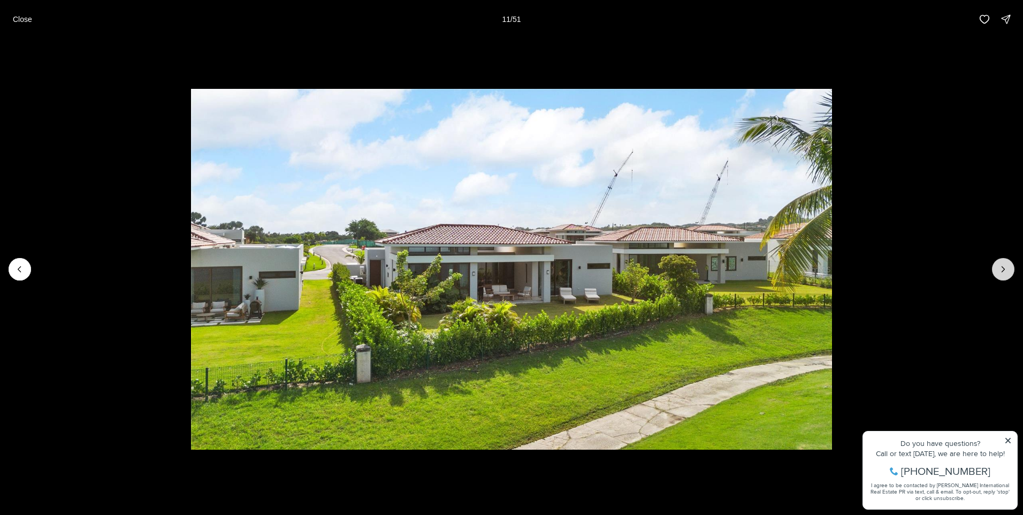
click at [1004, 266] on icon "Next slide" at bounding box center [1003, 269] width 11 height 11
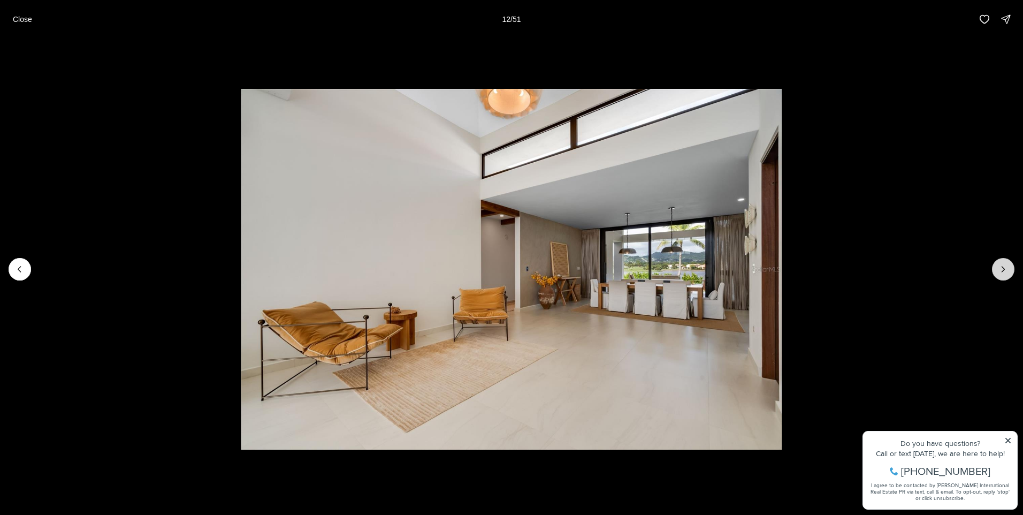
click at [1004, 266] on icon "Next slide" at bounding box center [1003, 269] width 11 height 11
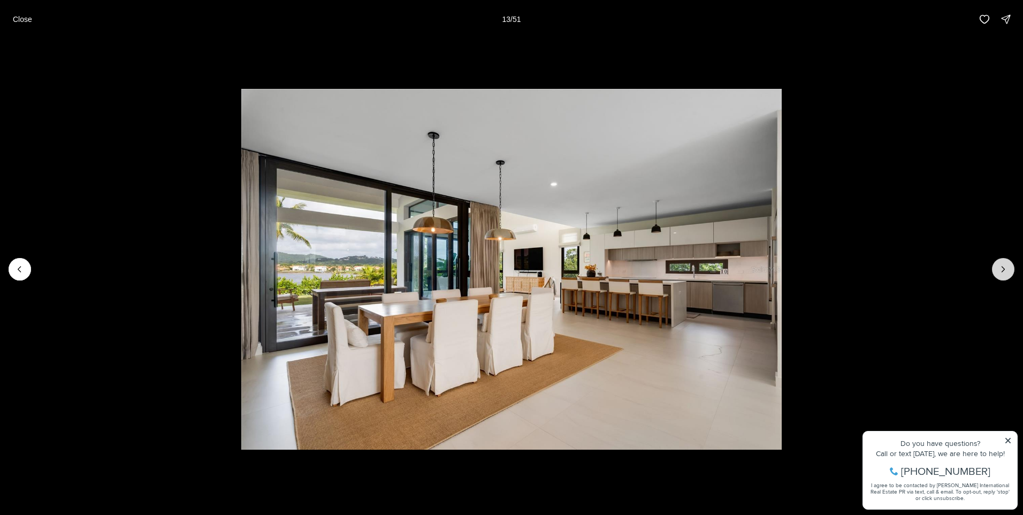
click at [1004, 266] on icon "Next slide" at bounding box center [1003, 269] width 11 height 11
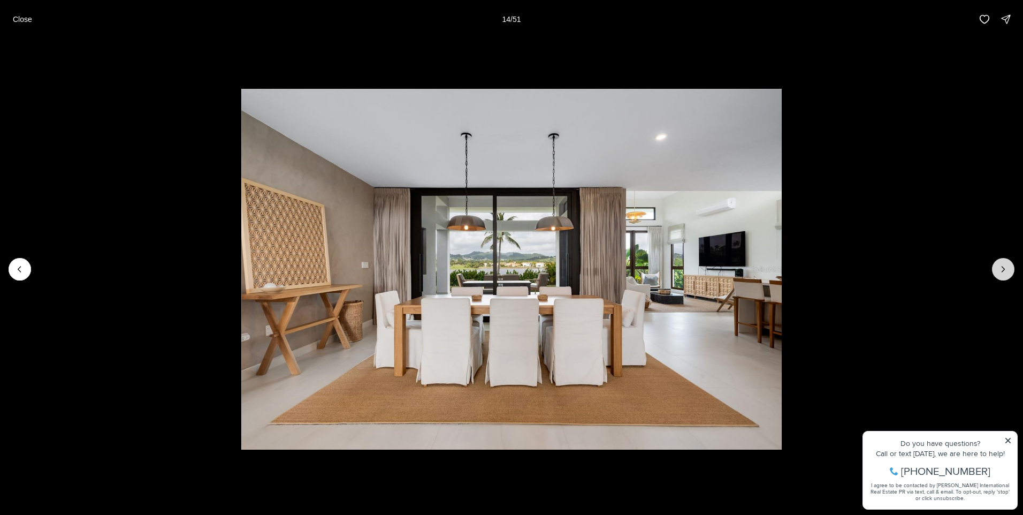
click at [1004, 266] on icon "Next slide" at bounding box center [1003, 269] width 11 height 11
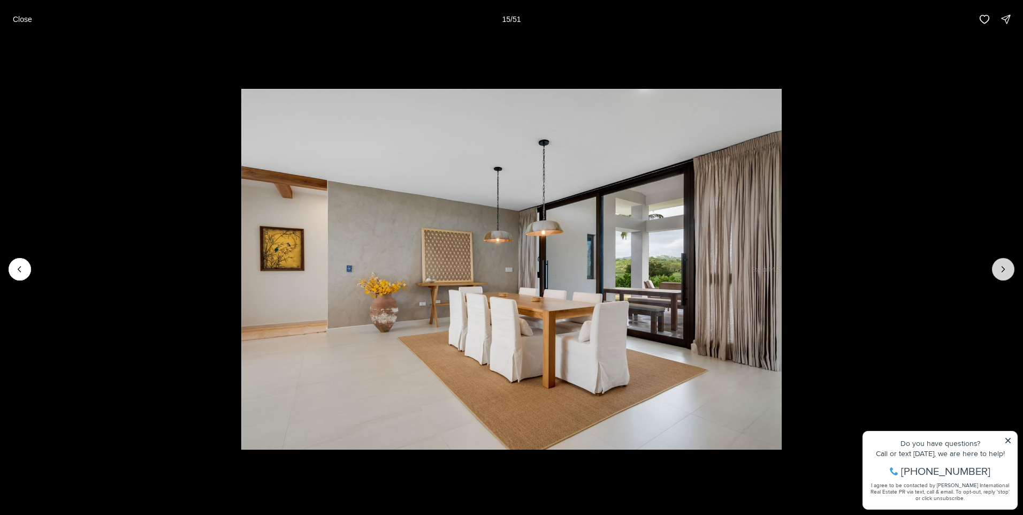
click at [1004, 266] on icon "Next slide" at bounding box center [1003, 269] width 11 height 11
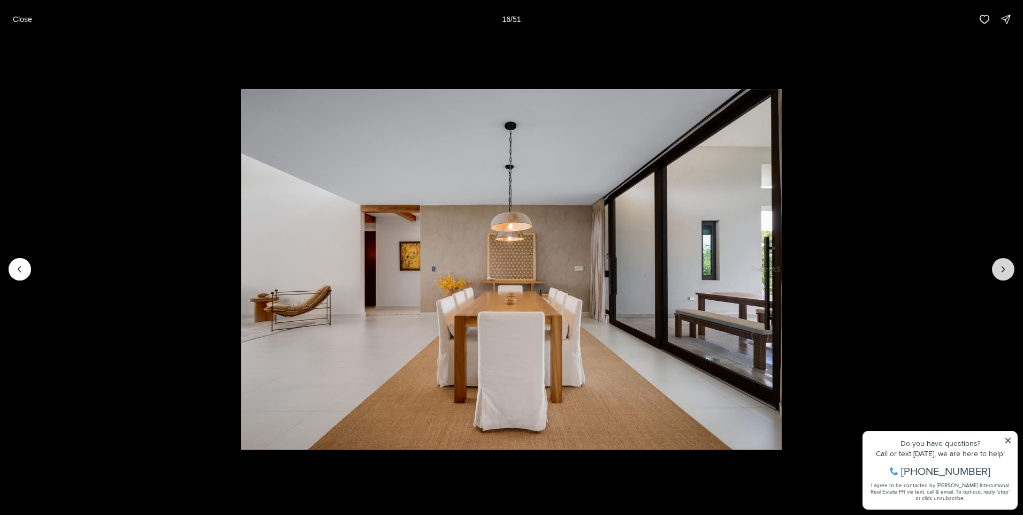
click at [1004, 266] on icon "Next slide" at bounding box center [1003, 269] width 11 height 11
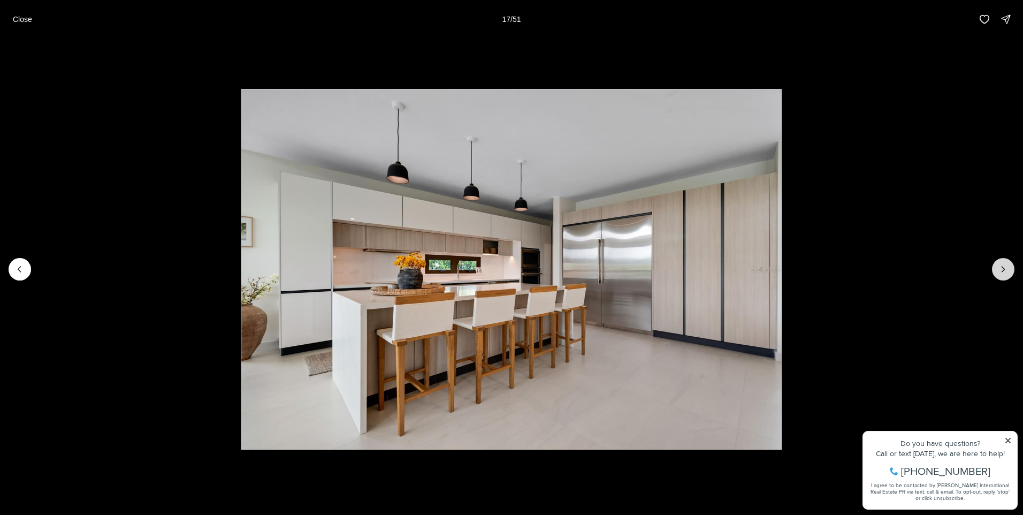
click at [1004, 266] on icon "Next slide" at bounding box center [1003, 269] width 11 height 11
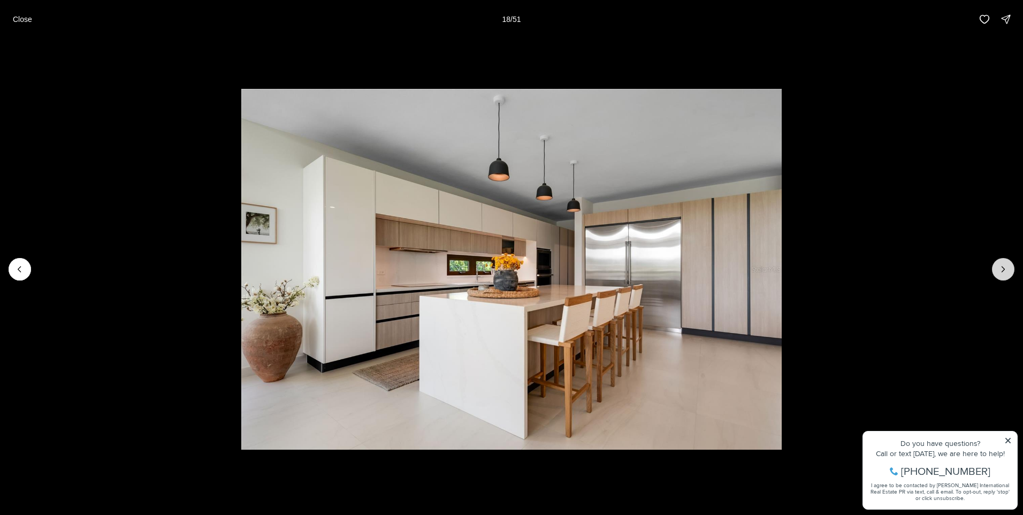
click at [1004, 266] on icon "Next slide" at bounding box center [1003, 269] width 11 height 11
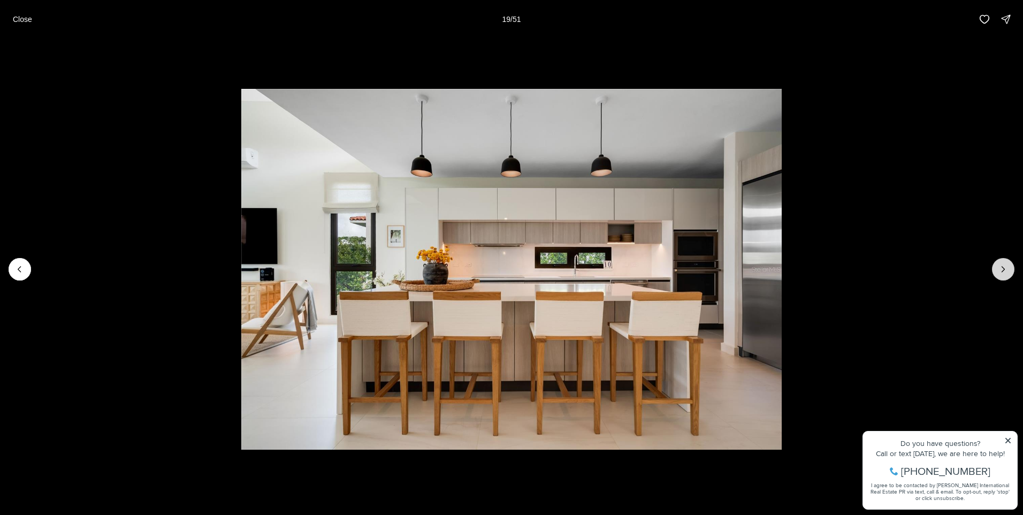
click at [1004, 266] on icon "Next slide" at bounding box center [1003, 269] width 11 height 11
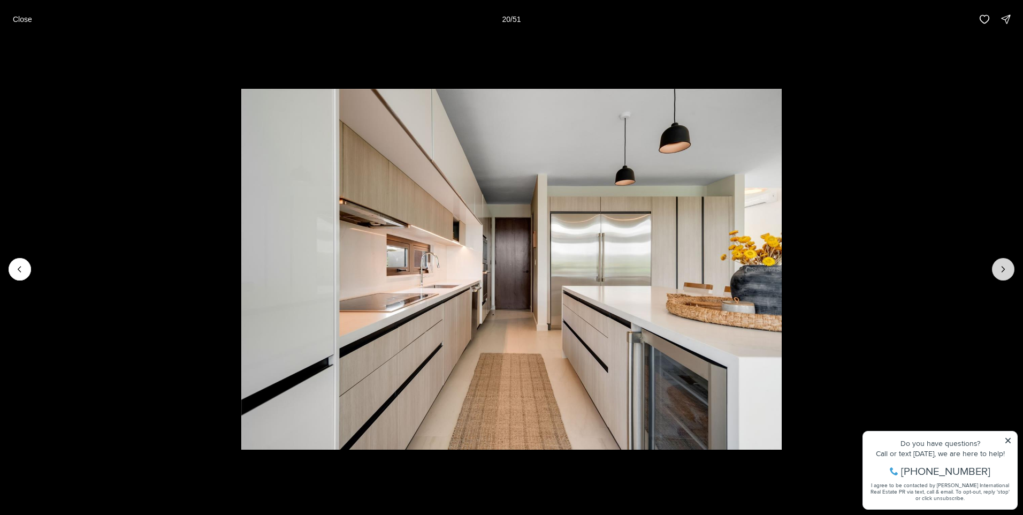
click at [1004, 266] on icon "Next slide" at bounding box center [1003, 269] width 11 height 11
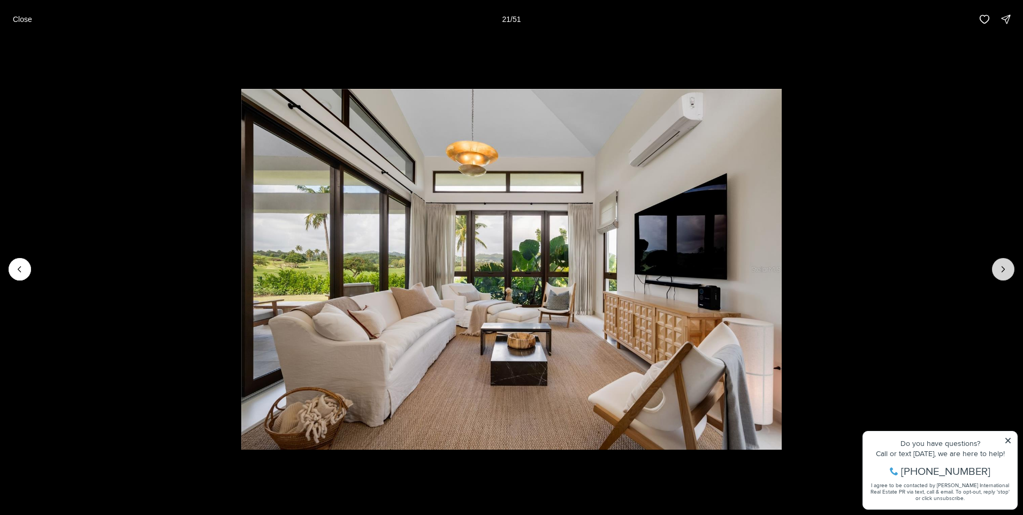
click at [1004, 266] on icon "Next slide" at bounding box center [1003, 269] width 11 height 11
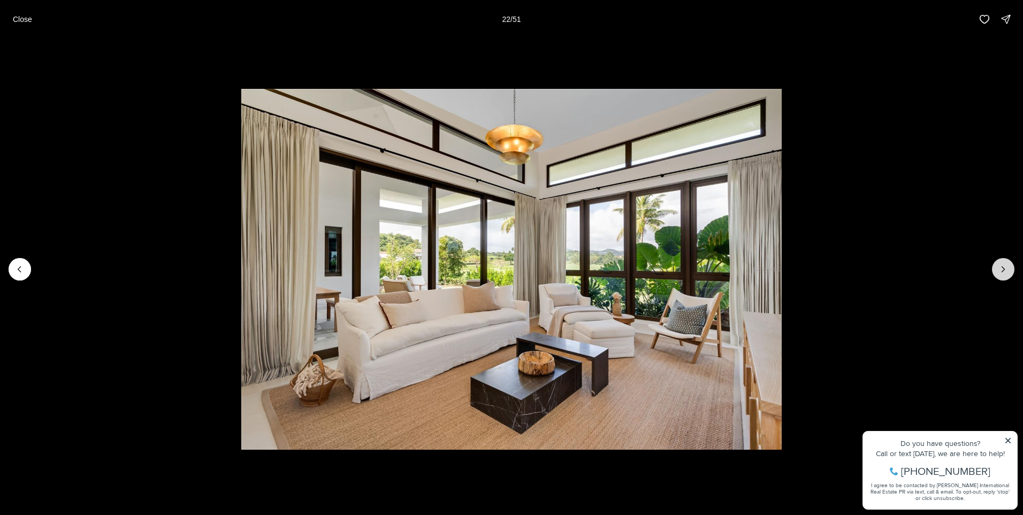
click at [1004, 266] on icon "Next slide" at bounding box center [1003, 269] width 11 height 11
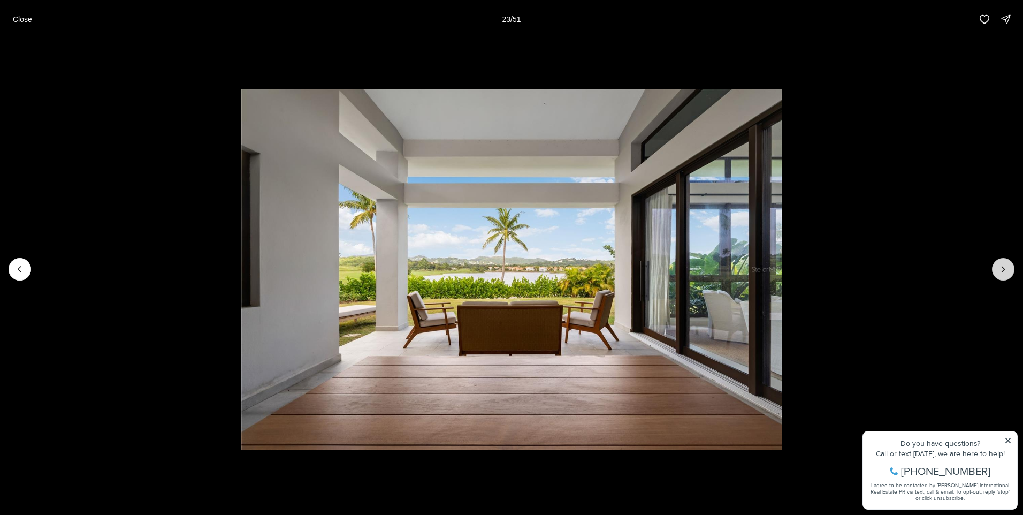
click at [1004, 266] on icon "Next slide" at bounding box center [1003, 269] width 11 height 11
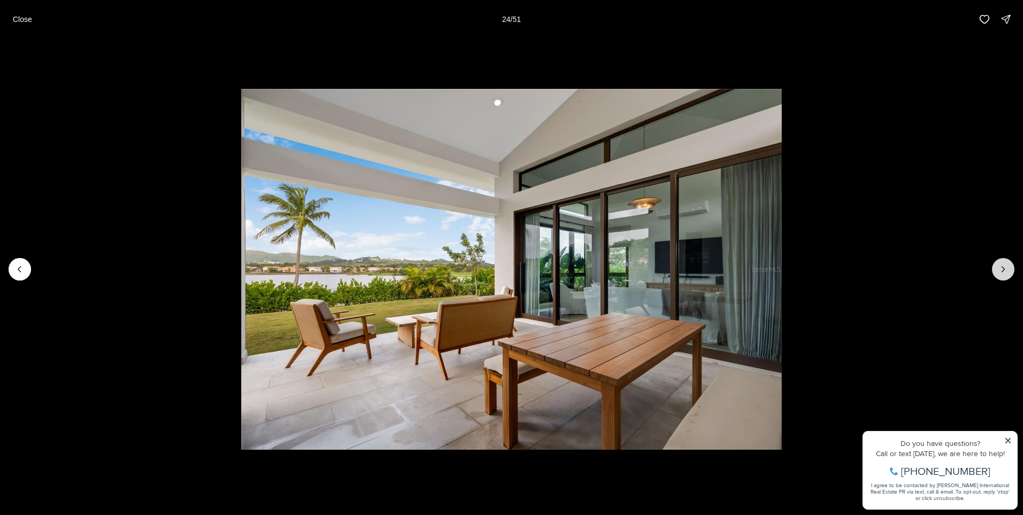
click at [1004, 266] on icon "Next slide" at bounding box center [1003, 269] width 11 height 11
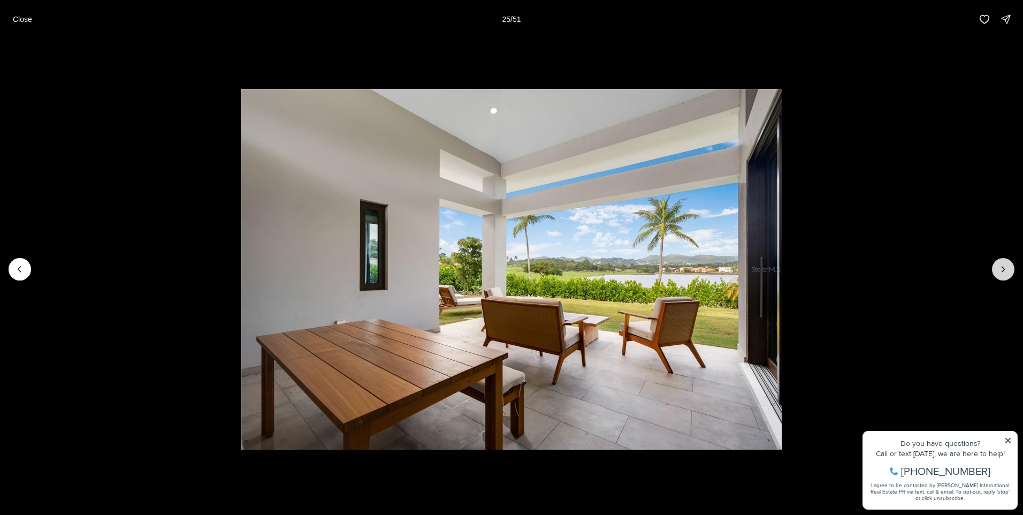
click at [1004, 266] on icon "Next slide" at bounding box center [1003, 269] width 11 height 11
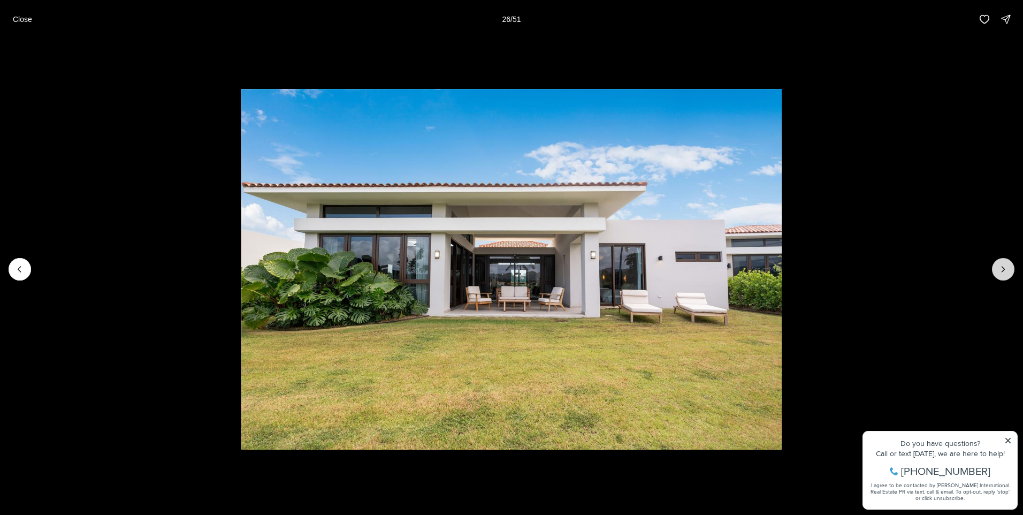
click at [1004, 266] on icon "Next slide" at bounding box center [1003, 269] width 11 height 11
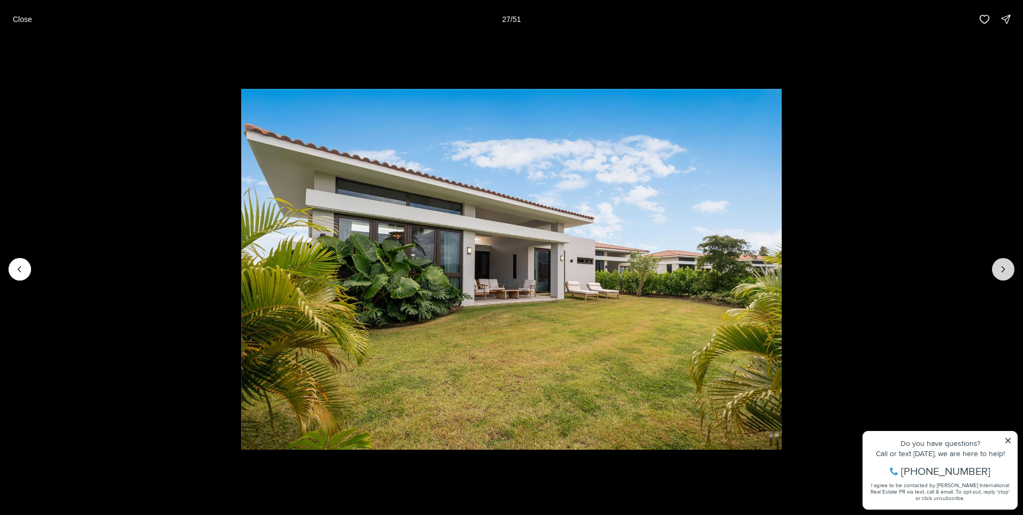
click at [1004, 266] on icon "Next slide" at bounding box center [1003, 269] width 11 height 11
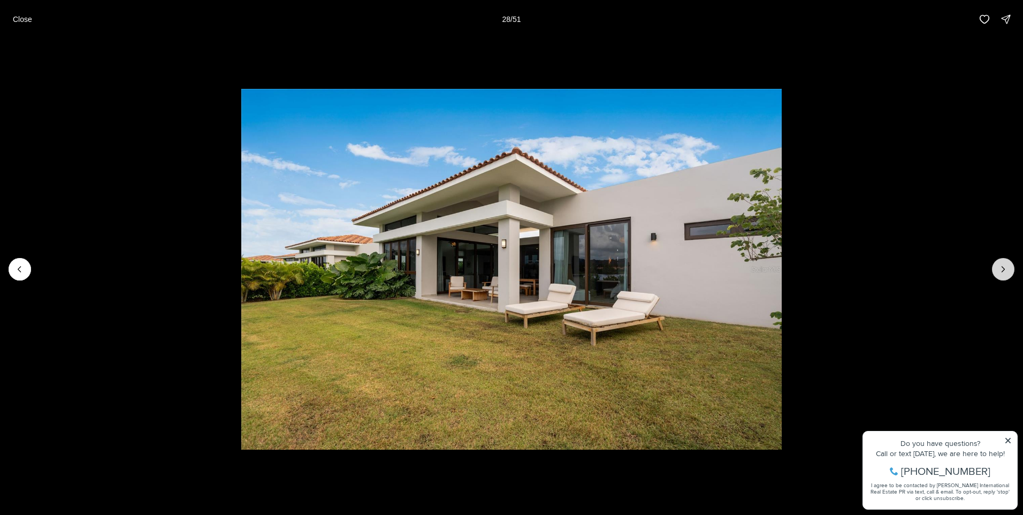
click at [1004, 266] on icon "Next slide" at bounding box center [1003, 269] width 11 height 11
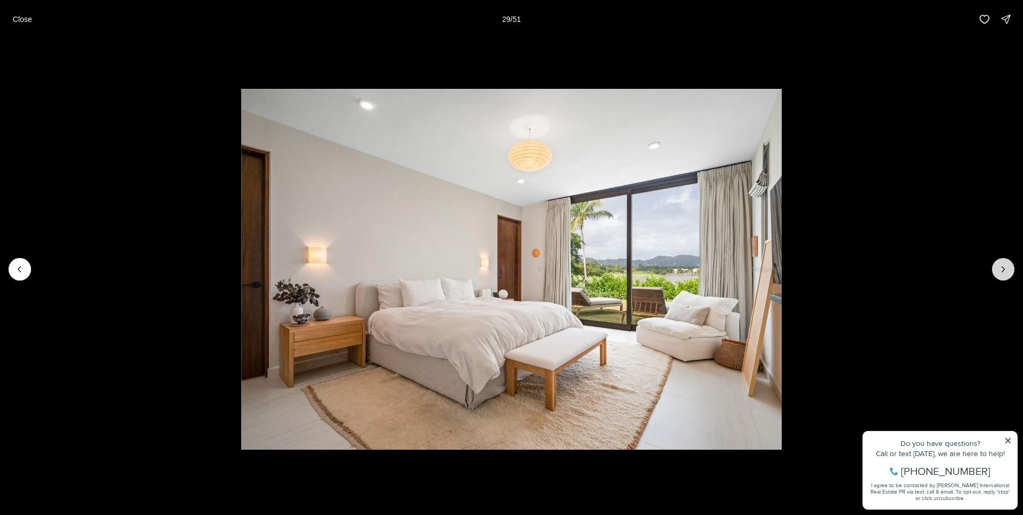
click at [1004, 266] on icon "Next slide" at bounding box center [1003, 269] width 11 height 11
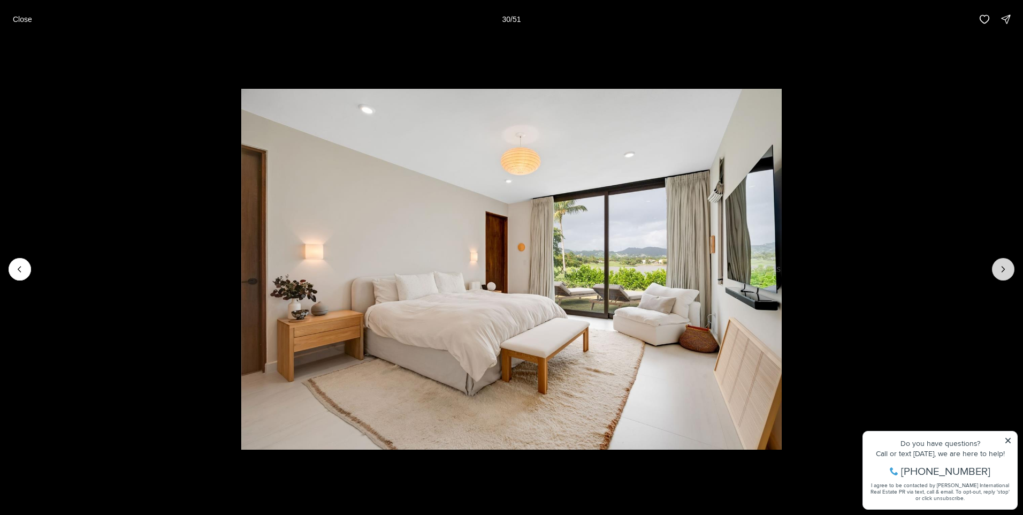
click at [1004, 266] on icon "Next slide" at bounding box center [1003, 269] width 11 height 11
